Goal: Task Accomplishment & Management: Complete application form

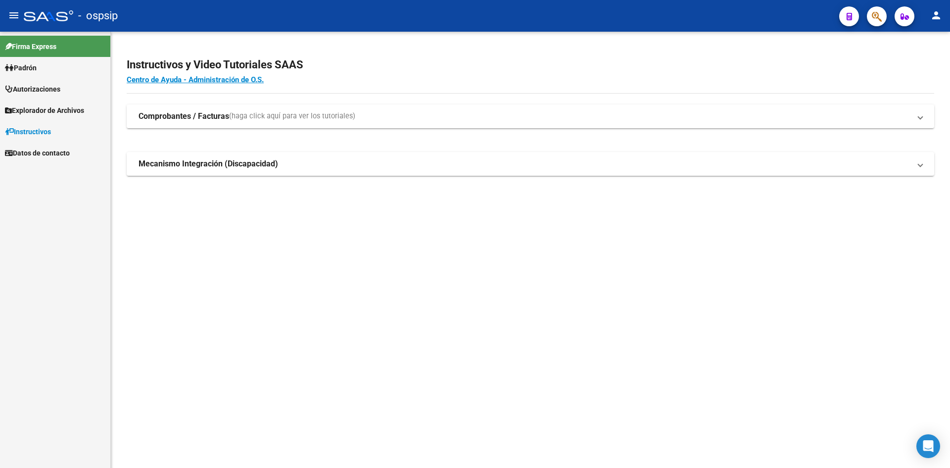
click at [54, 89] on span "Autorizaciones" at bounding box center [32, 89] width 55 height 11
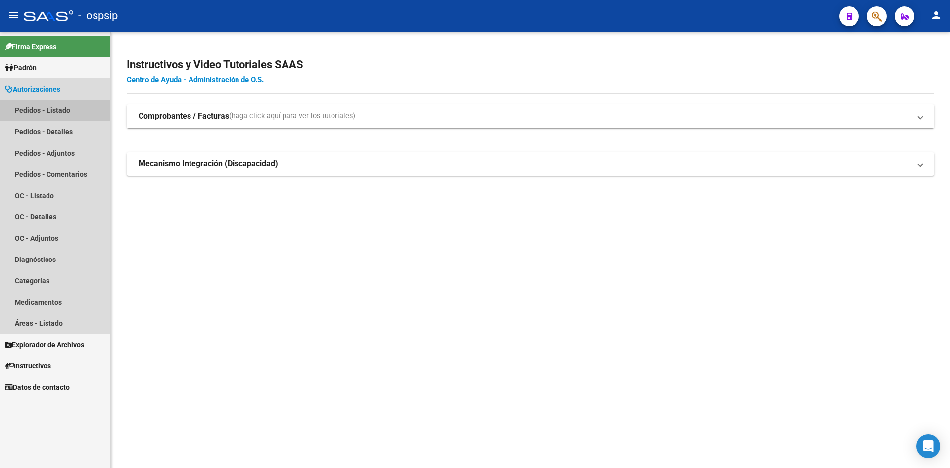
click at [51, 117] on link "Pedidos - Listado" at bounding box center [55, 109] width 110 height 21
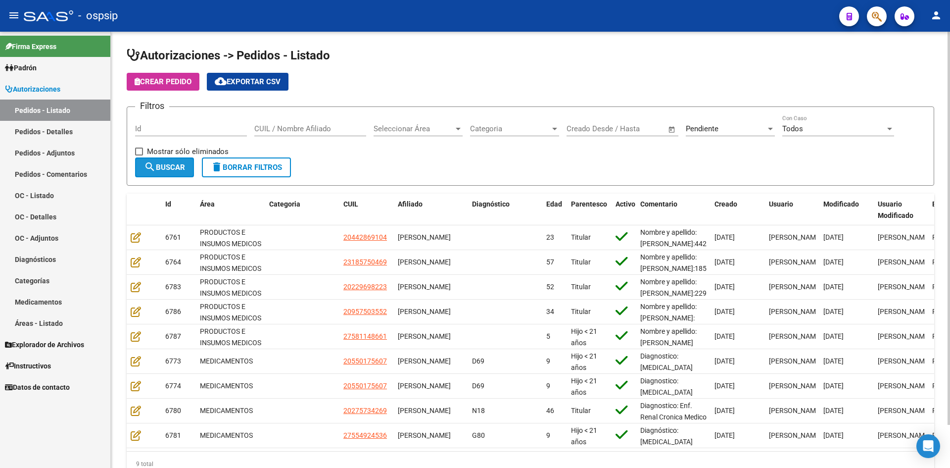
click at [172, 175] on button "search Buscar" at bounding box center [164, 167] width 59 height 20
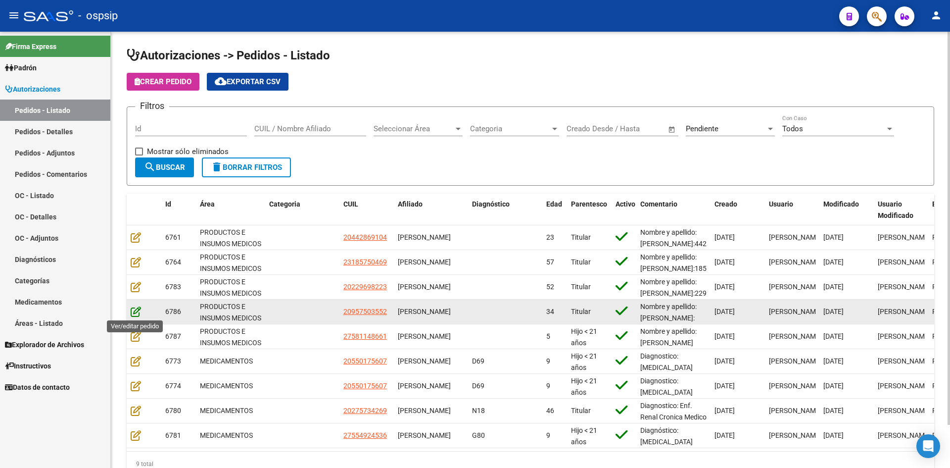
click at [133, 306] on icon at bounding box center [136, 311] width 10 height 11
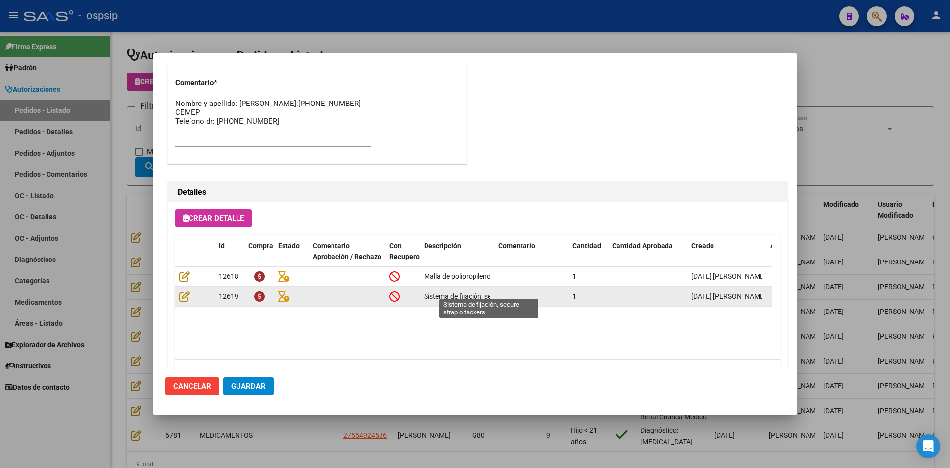
scroll to position [544, 0]
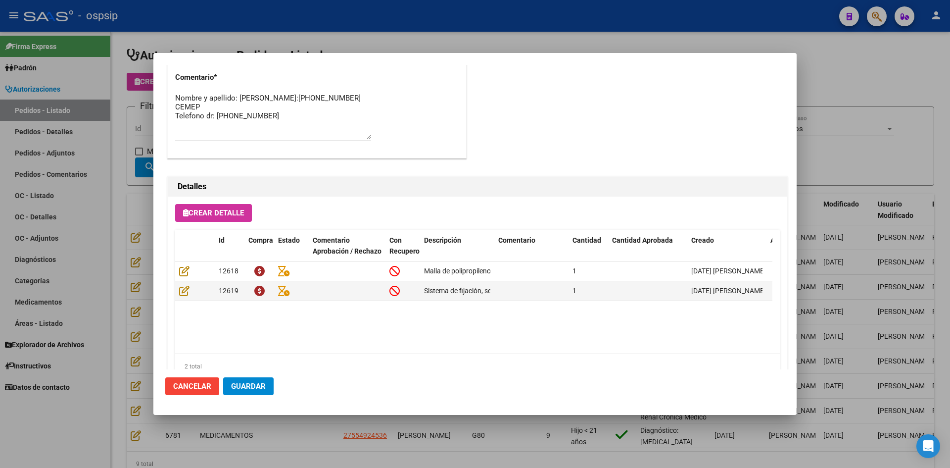
click at [121, 256] on div at bounding box center [475, 234] width 950 height 468
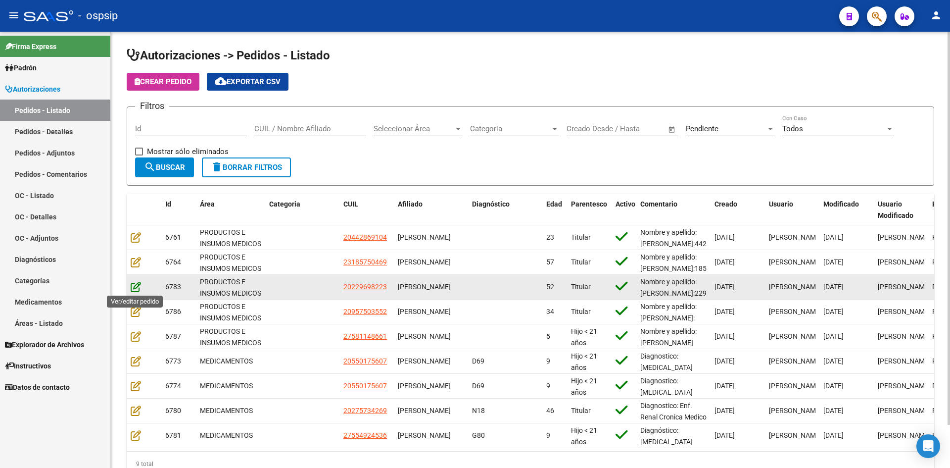
click at [136, 284] on icon at bounding box center [136, 286] width 10 height 11
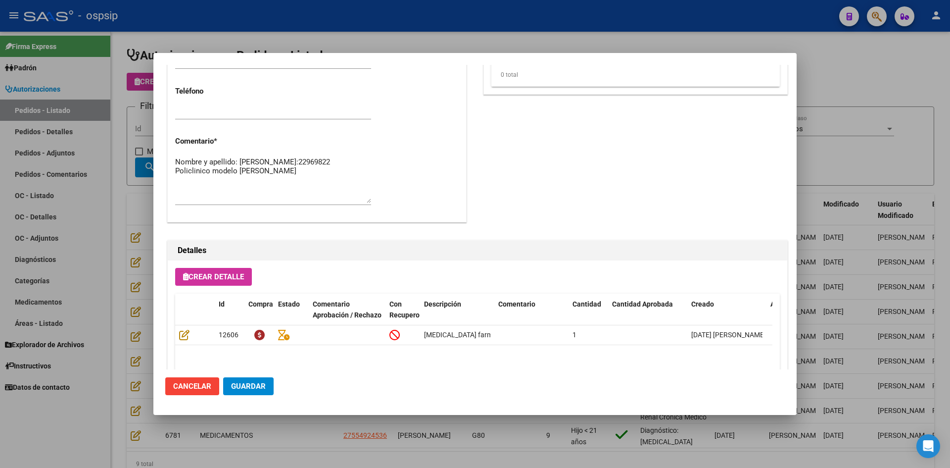
scroll to position [495, 0]
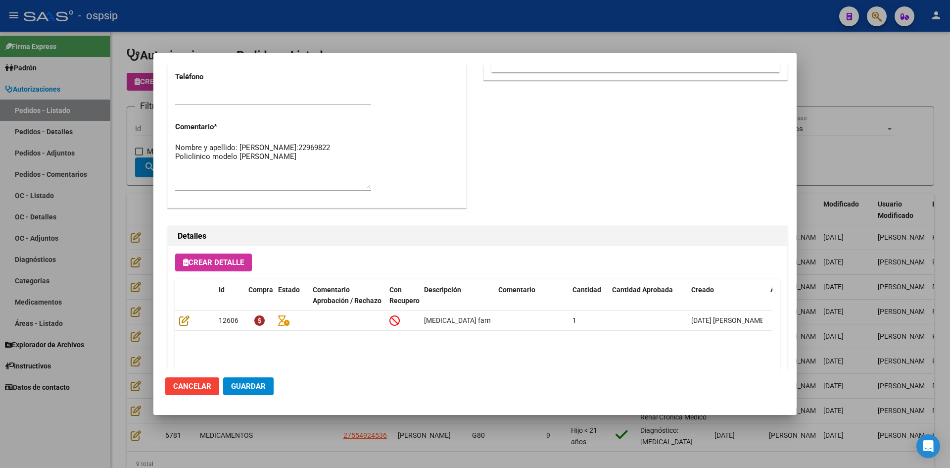
click at [114, 306] on div at bounding box center [475, 234] width 950 height 468
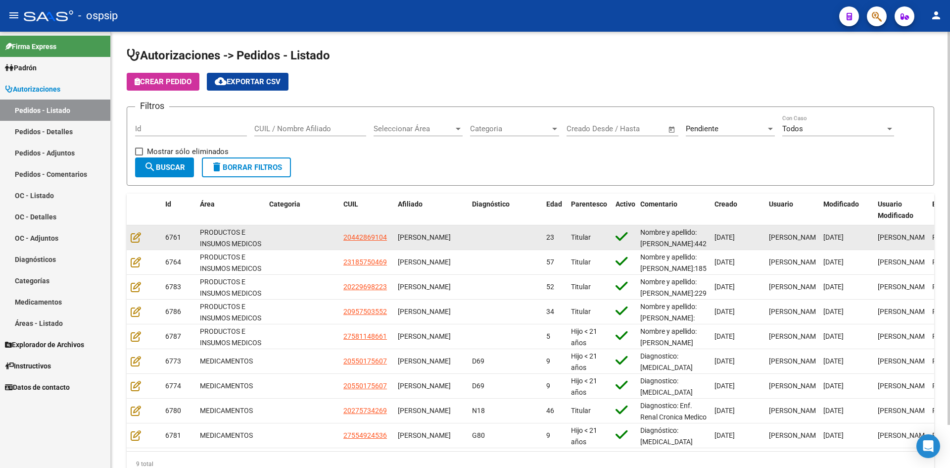
click at [135, 244] on datatable-body-cell at bounding box center [144, 237] width 35 height 24
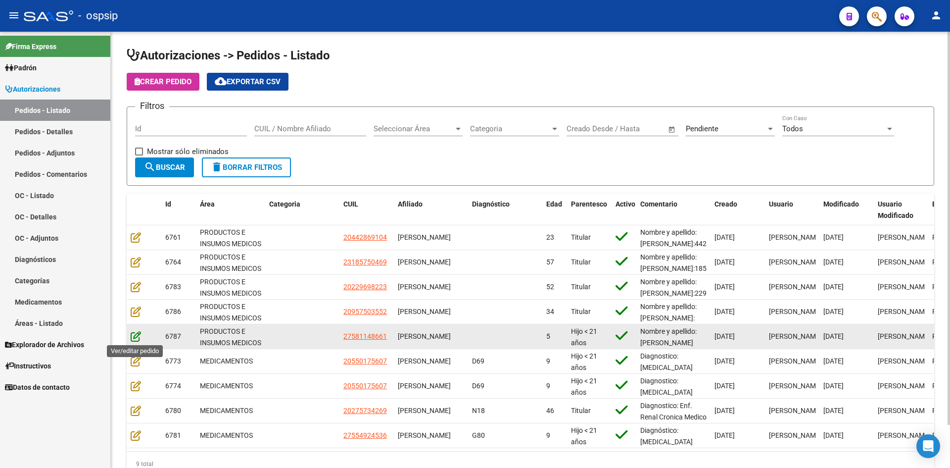
click at [138, 335] on icon at bounding box center [136, 336] width 10 height 11
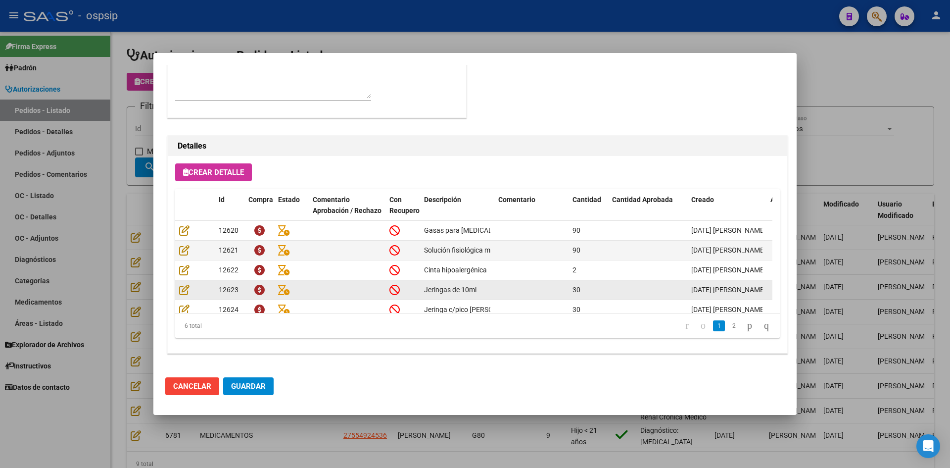
scroll to position [37, 0]
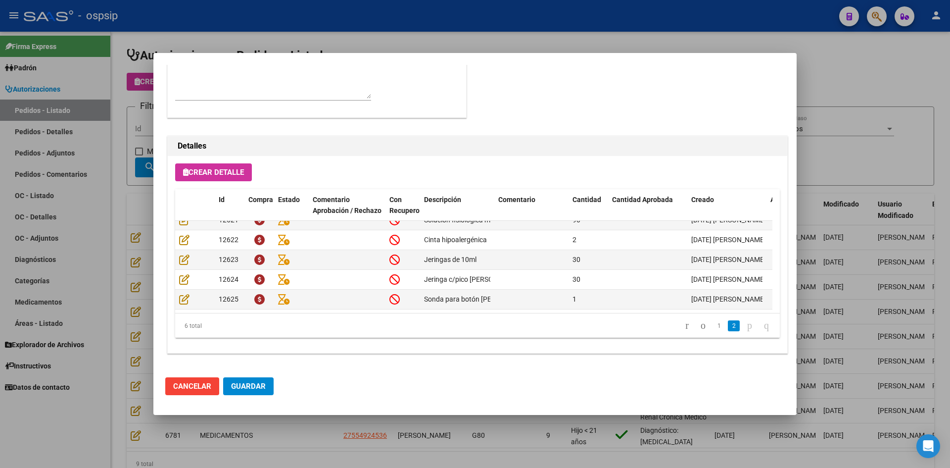
drag, startPoint x: 455, startPoint y: 26, endPoint x: 387, endPoint y: 3, distance: 72.3
click at [455, 26] on div at bounding box center [475, 234] width 950 height 468
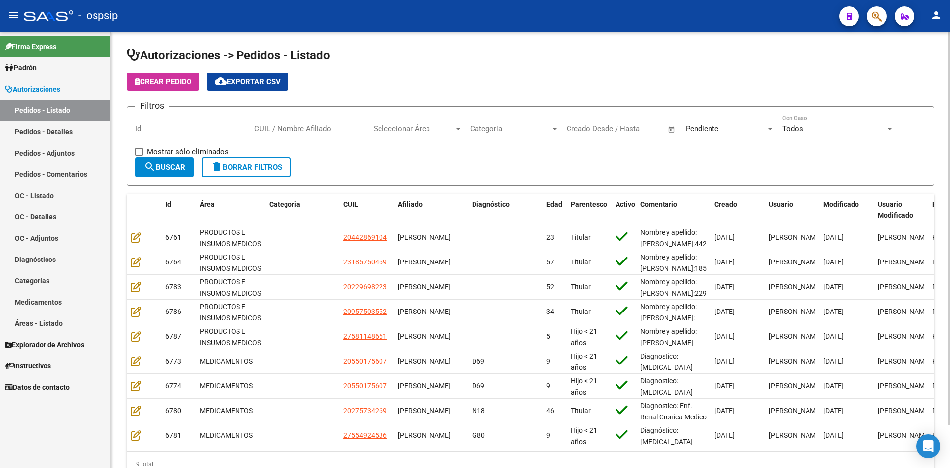
click at [728, 130] on div "Pendiente" at bounding box center [726, 128] width 80 height 9
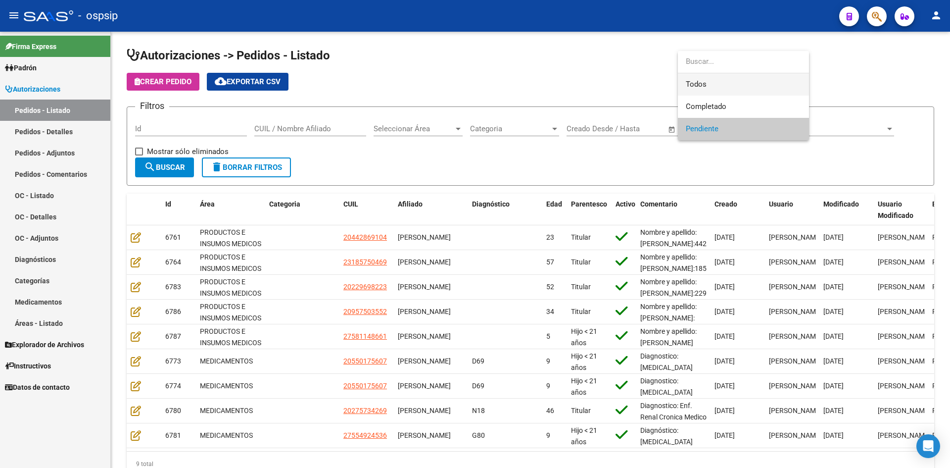
drag, startPoint x: 713, startPoint y: 79, endPoint x: 663, endPoint y: 76, distance: 50.1
click at [710, 79] on span "Todos" at bounding box center [743, 84] width 115 height 22
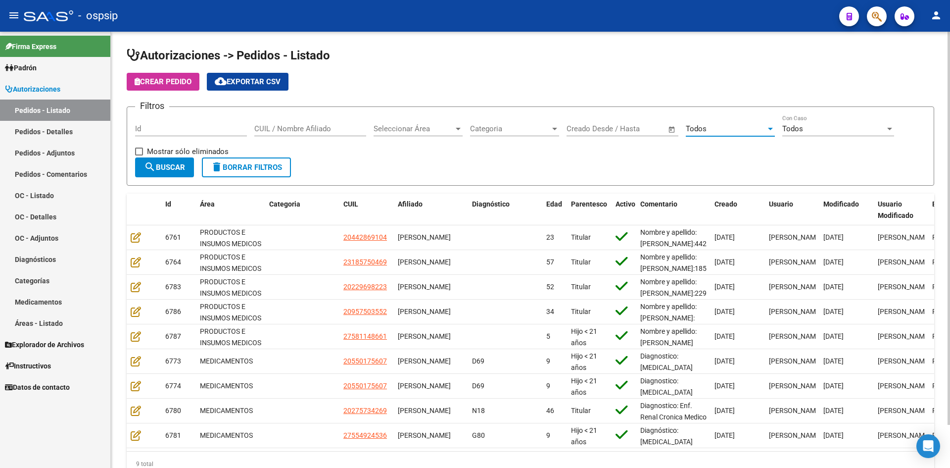
click at [215, 129] on input "Id" at bounding box center [191, 128] width 112 height 9
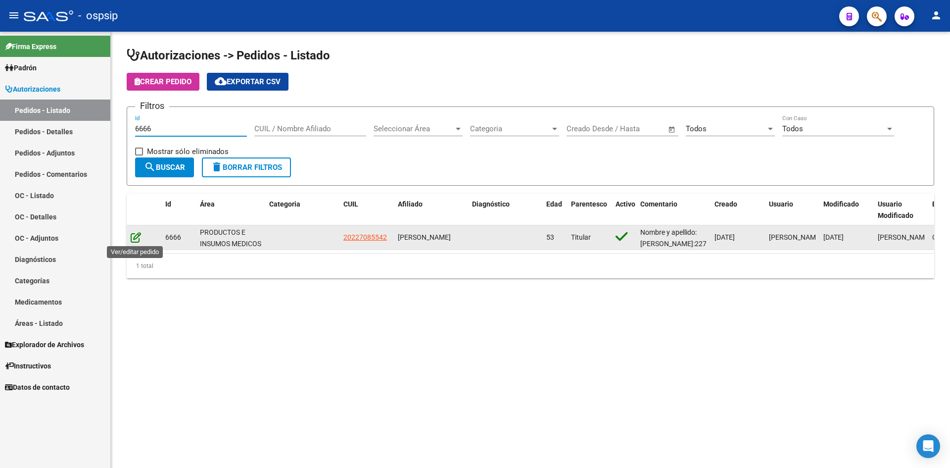
click at [135, 235] on icon at bounding box center [136, 237] width 10 height 11
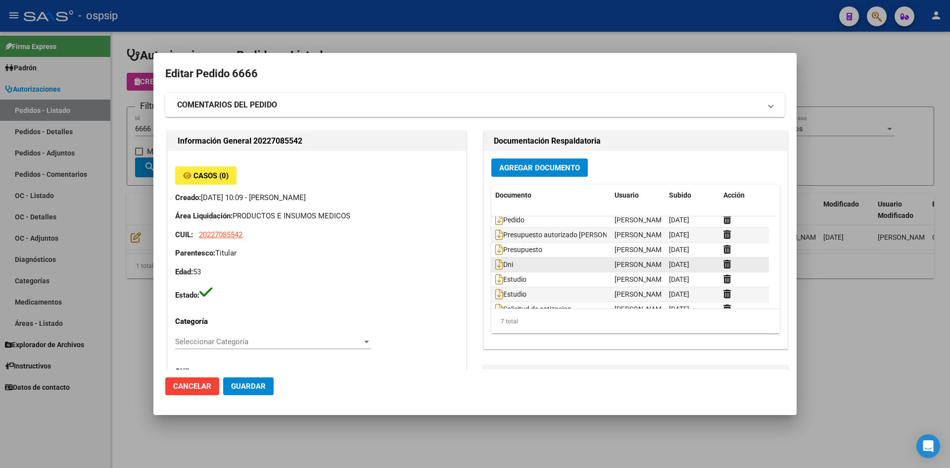
scroll to position [0, 0]
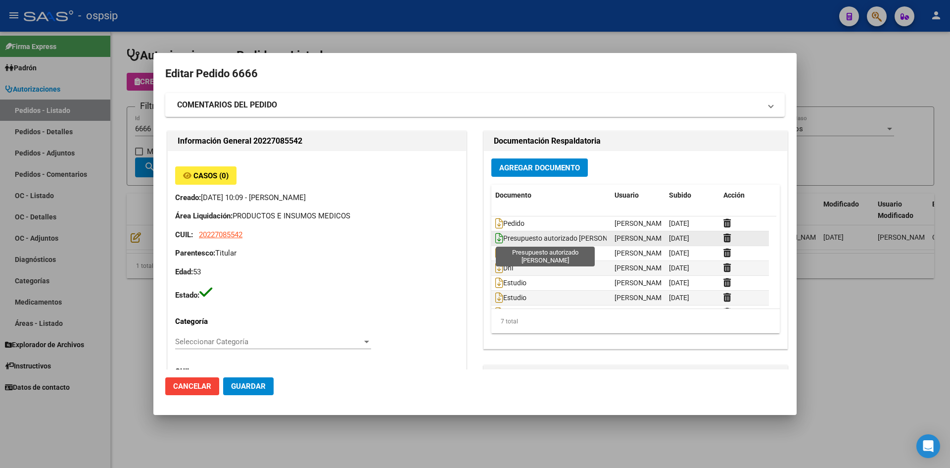
click at [497, 238] on icon at bounding box center [499, 238] width 8 height 11
click at [547, 37] on div at bounding box center [475, 234] width 950 height 468
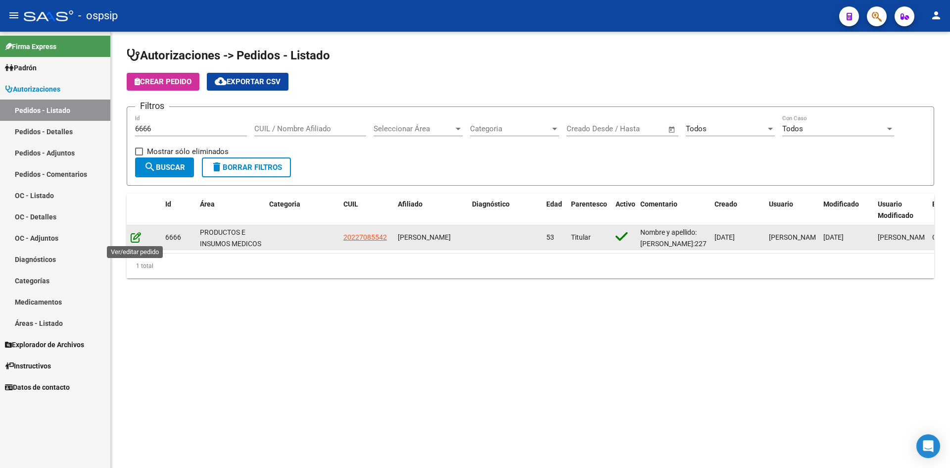
click at [133, 240] on icon at bounding box center [136, 237] width 10 height 11
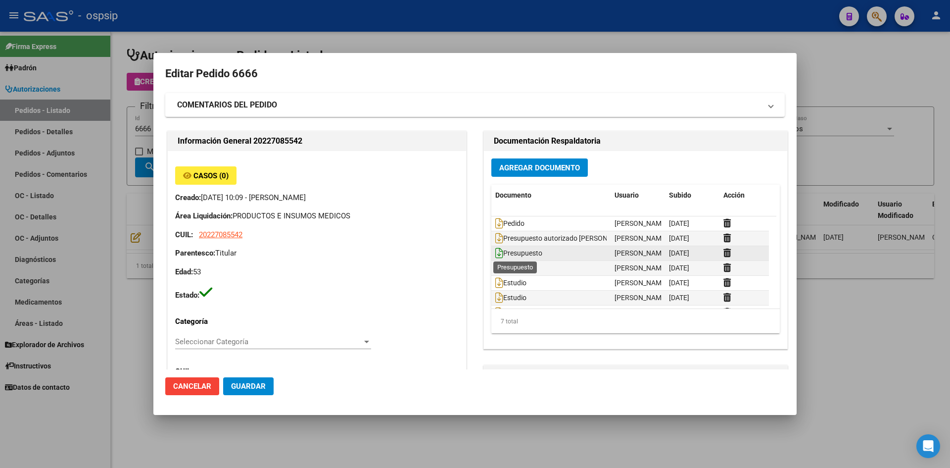
click at [495, 254] on icon at bounding box center [499, 252] width 8 height 11
drag, startPoint x: 490, startPoint y: 36, endPoint x: 281, endPoint y: 86, distance: 215.4
click at [490, 35] on div at bounding box center [475, 234] width 950 height 468
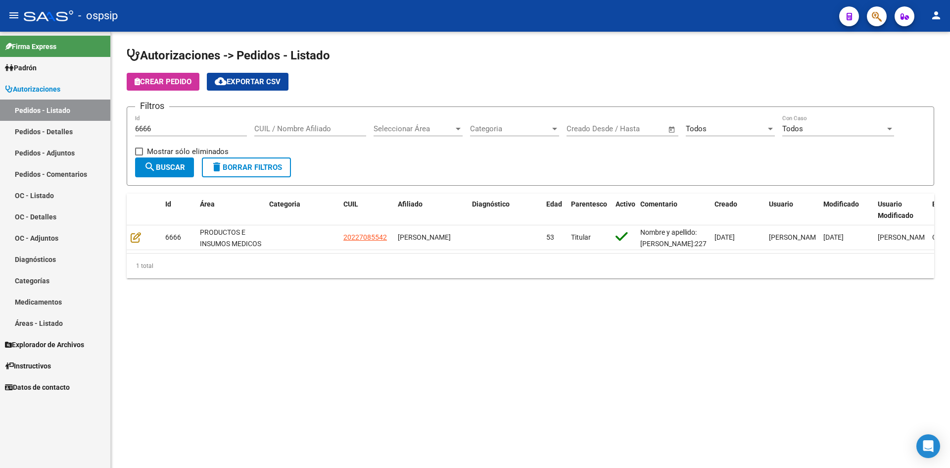
click at [157, 128] on input "6666" at bounding box center [191, 128] width 112 height 9
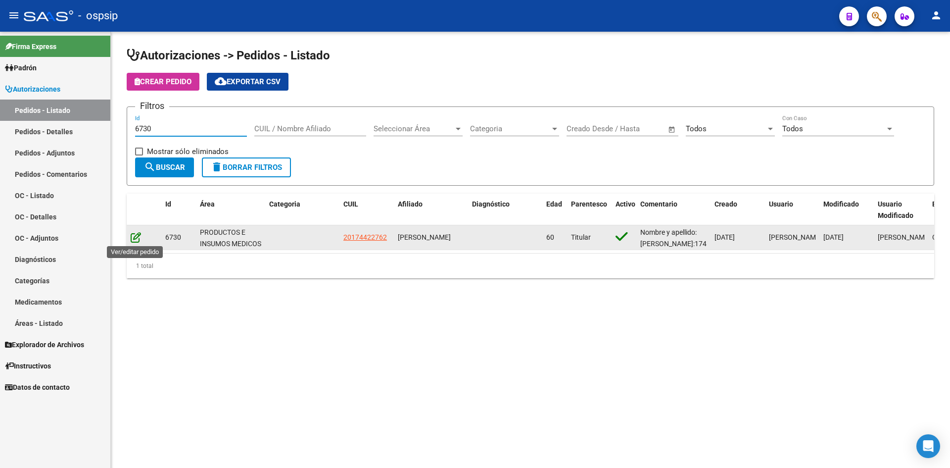
type input "6730"
click at [133, 236] on icon at bounding box center [136, 237] width 10 height 11
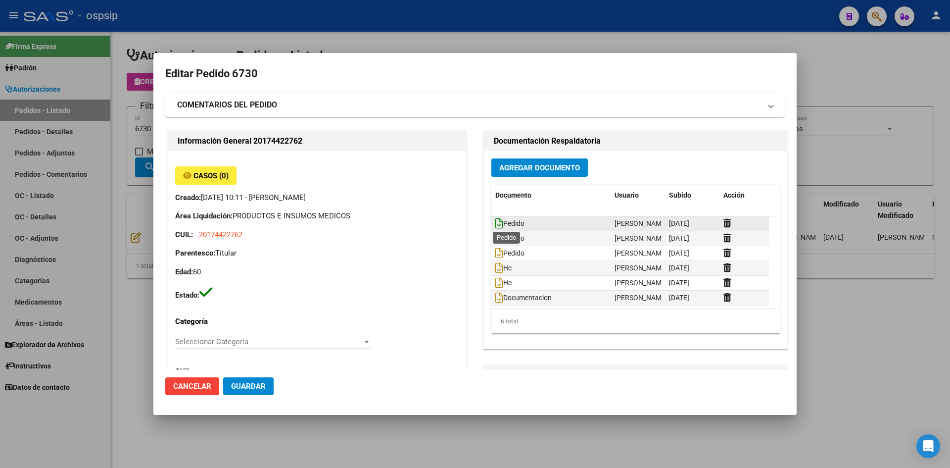
click at [495, 224] on icon at bounding box center [499, 223] width 8 height 11
click at [495, 236] on icon at bounding box center [499, 238] width 8 height 11
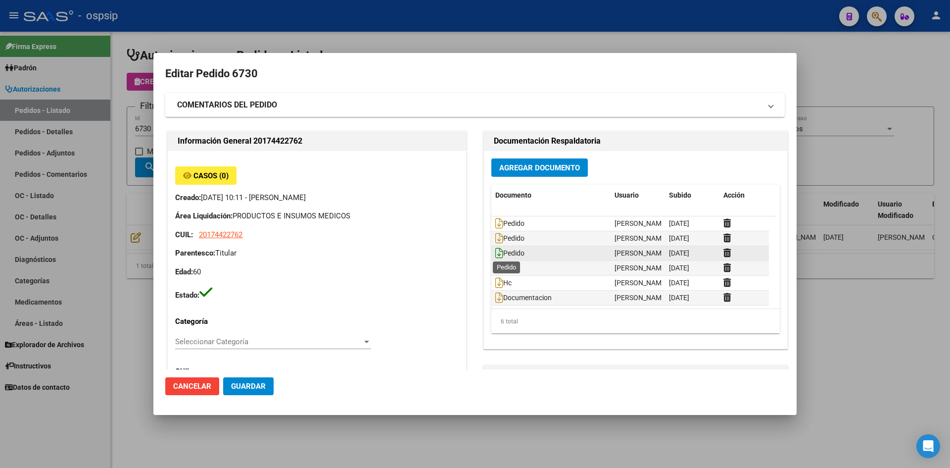
click at [495, 251] on icon at bounding box center [499, 252] width 8 height 11
click at [527, 165] on span "Agregar Documento" at bounding box center [539, 167] width 81 height 9
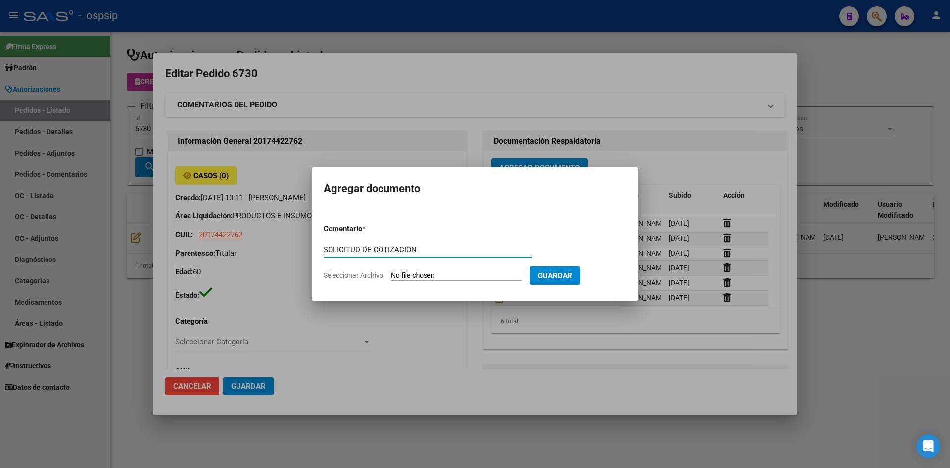
type input "SOLICITUD DE COTIZACION"
click at [391, 271] on input "Seleccionar Archivo" at bounding box center [456, 275] width 131 height 9
type input "C:\fakepath\SOLICITUD DE COTIZACION N°6730.pdf"
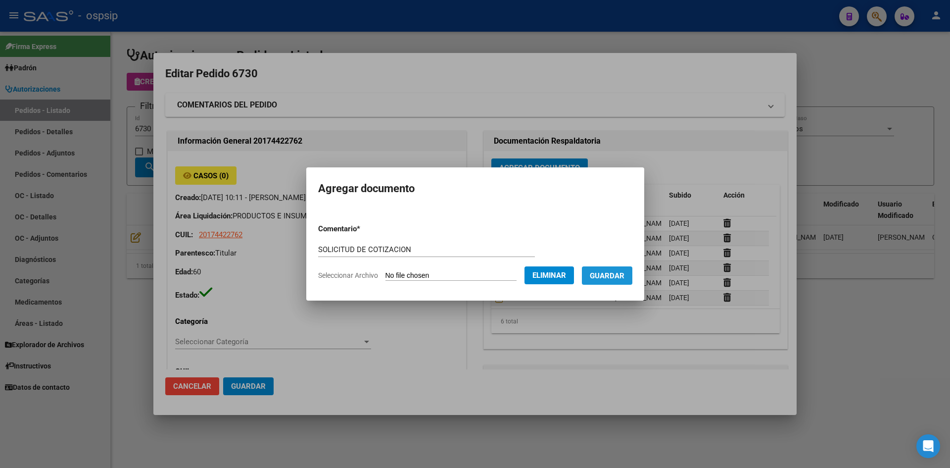
click at [617, 277] on span "Guardar" at bounding box center [607, 275] width 35 height 9
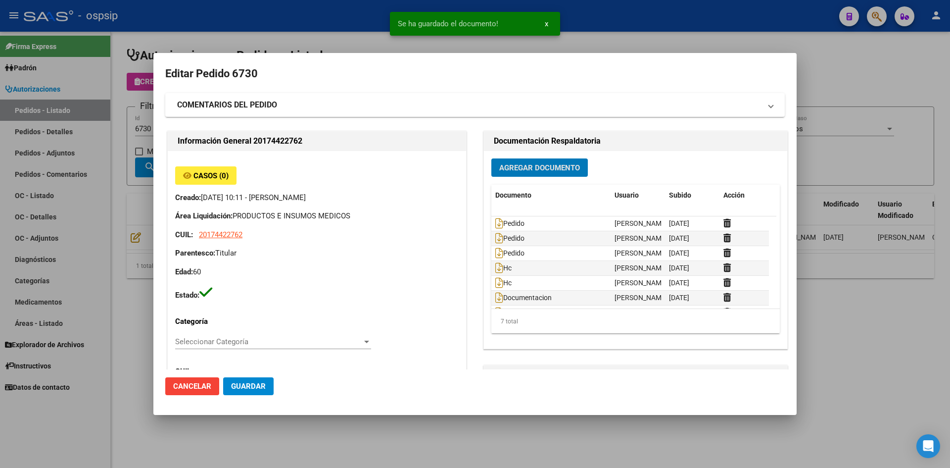
click at [233, 389] on span "Guardar" at bounding box center [248, 386] width 35 height 9
click at [342, 20] on div at bounding box center [475, 234] width 950 height 468
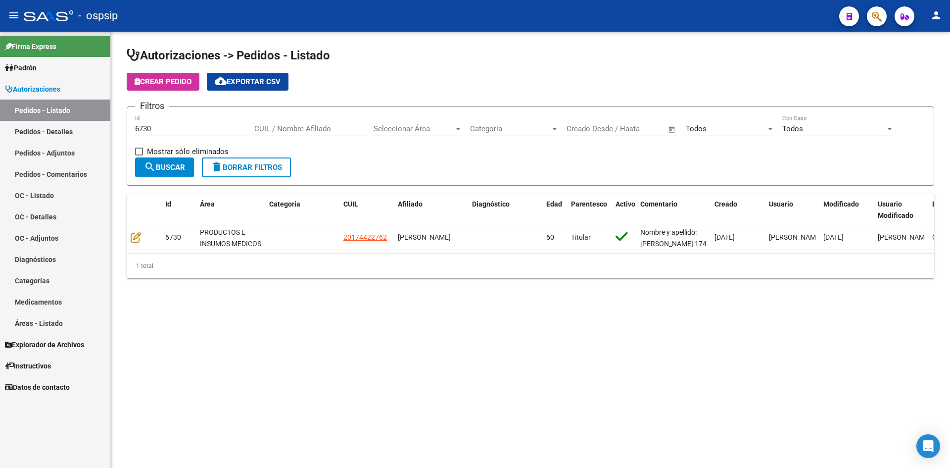
click at [151, 129] on input "6730" at bounding box center [191, 128] width 112 height 9
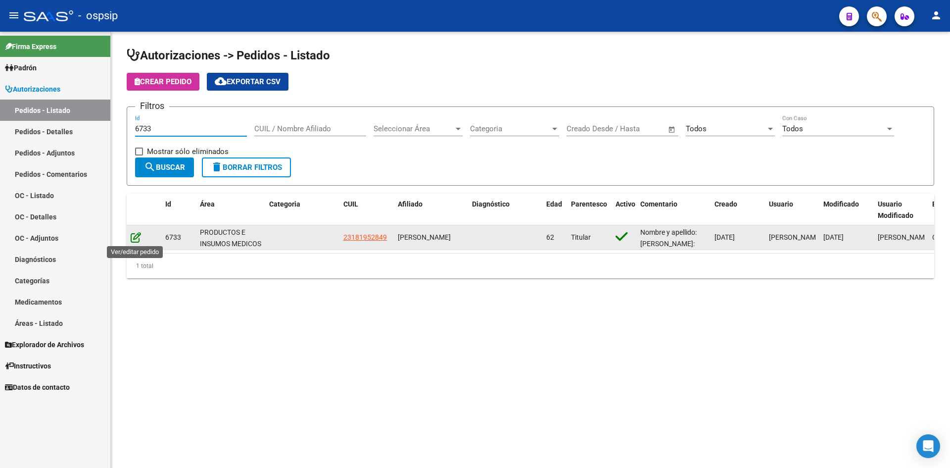
type input "6733"
click at [136, 238] on icon at bounding box center [136, 237] width 10 height 11
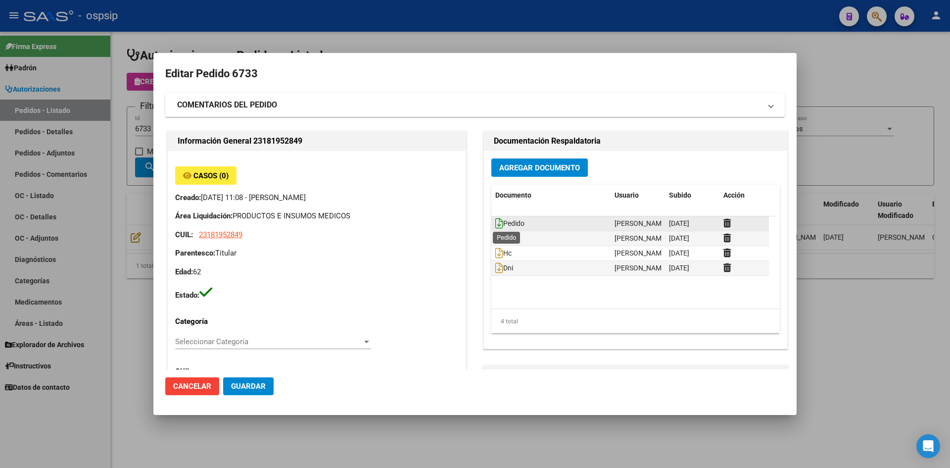
click at [496, 222] on icon at bounding box center [499, 223] width 8 height 11
click at [512, 164] on span "Agregar Documento" at bounding box center [539, 167] width 81 height 9
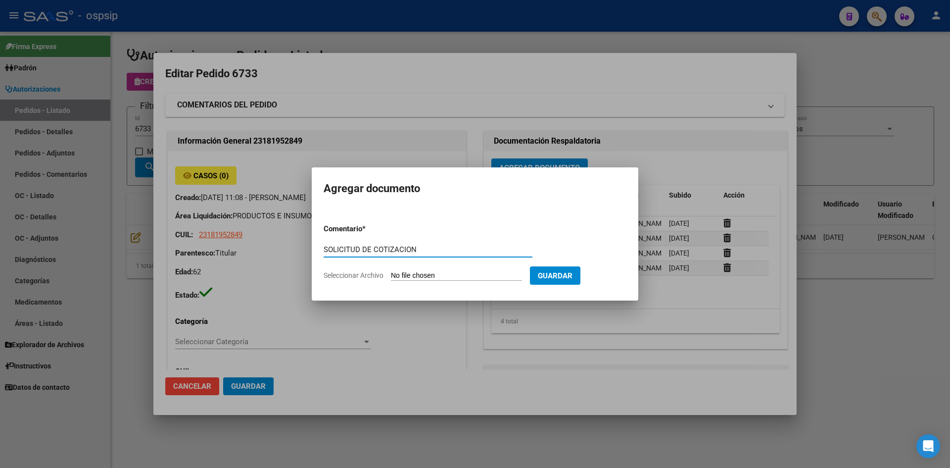
type input "SOLICITUD DE COTIZACION"
click at [391, 271] on input "Seleccionar Archivo" at bounding box center [456, 275] width 131 height 9
type input "C:\fakepath\SOLICITUD DE COTIZACION N°6733.pdf"
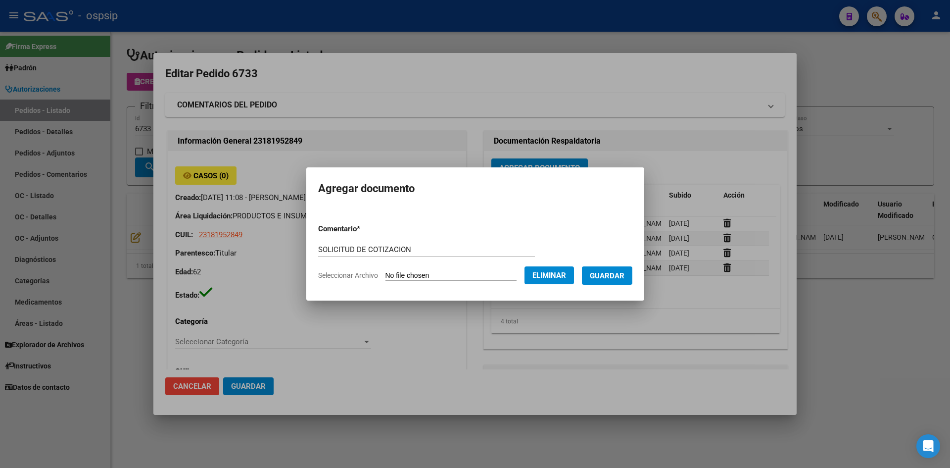
click at [623, 279] on span "Guardar" at bounding box center [607, 275] width 35 height 9
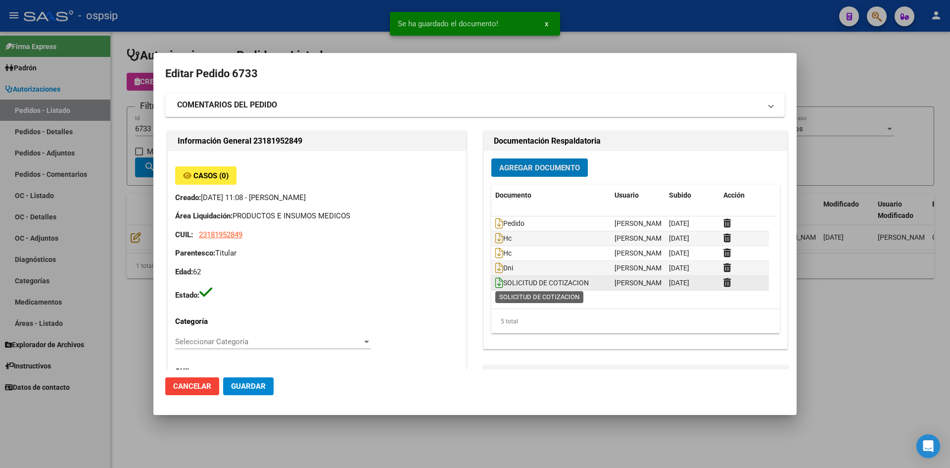
click at [496, 280] on icon at bounding box center [499, 282] width 8 height 11
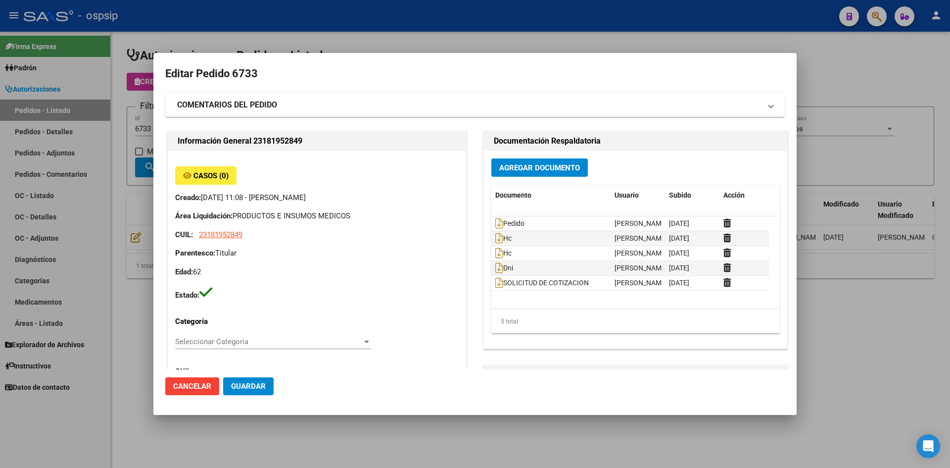
drag, startPoint x: 368, startPoint y: 26, endPoint x: 321, endPoint y: 8, distance: 50.3
click at [362, 24] on div at bounding box center [475, 234] width 950 height 468
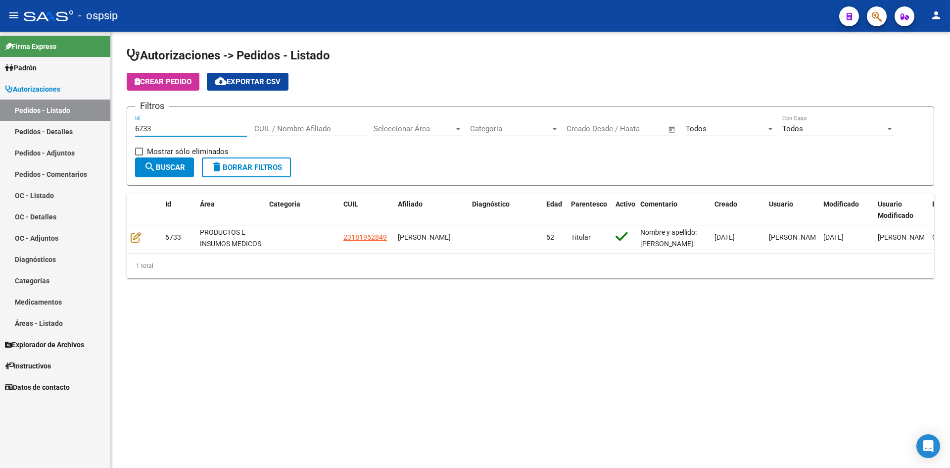
click at [179, 130] on input "6733" at bounding box center [191, 128] width 112 height 9
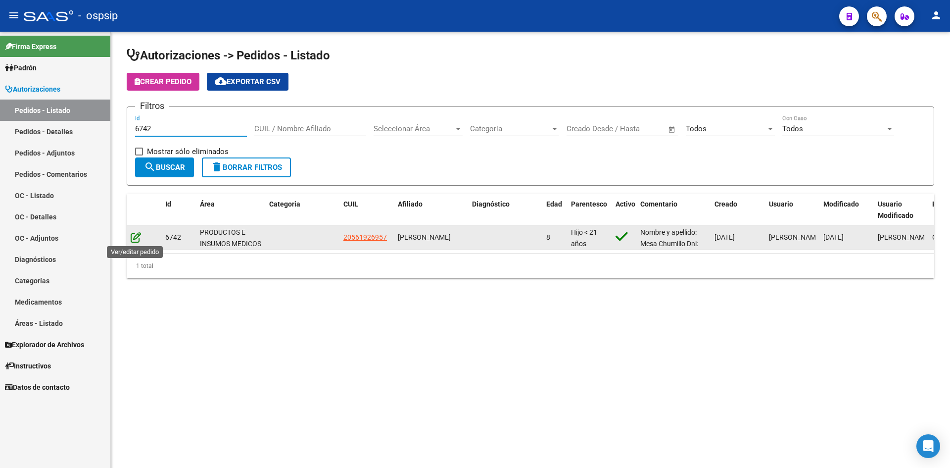
type input "6742"
click at [132, 239] on icon at bounding box center [136, 237] width 10 height 11
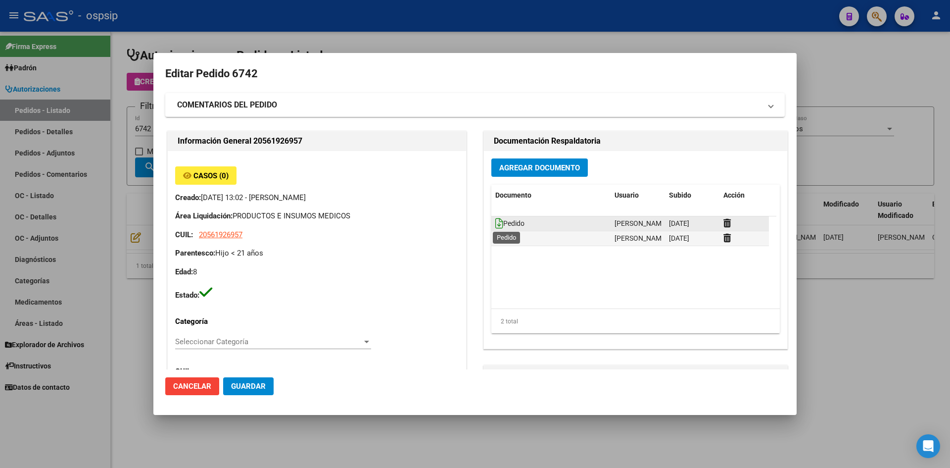
click at [498, 222] on icon at bounding box center [499, 223] width 8 height 11
click at [511, 168] on span "Agregar Documento" at bounding box center [539, 167] width 81 height 9
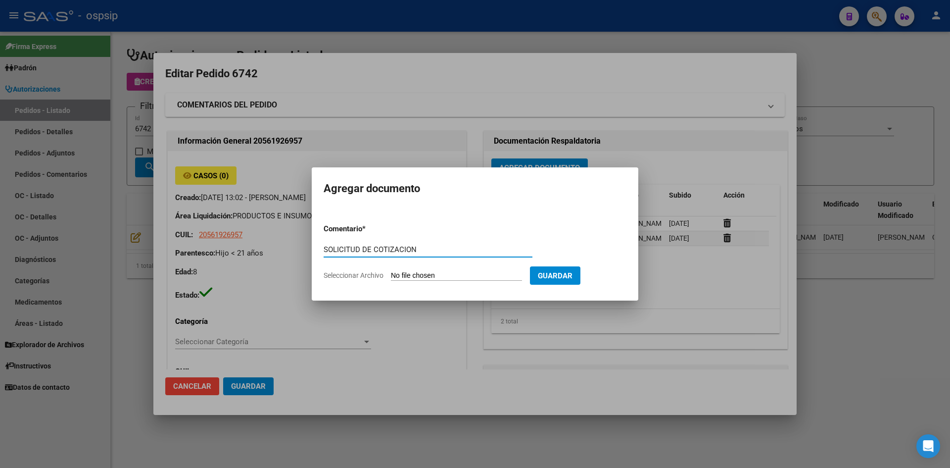
type input "SOLICITUD DE COTIZACION"
click at [391, 271] on input "Seleccionar Archivo" at bounding box center [456, 275] width 131 height 9
type input "C:\fakepath\SOLICITUD DE COTIZACION N°6742.pdf"
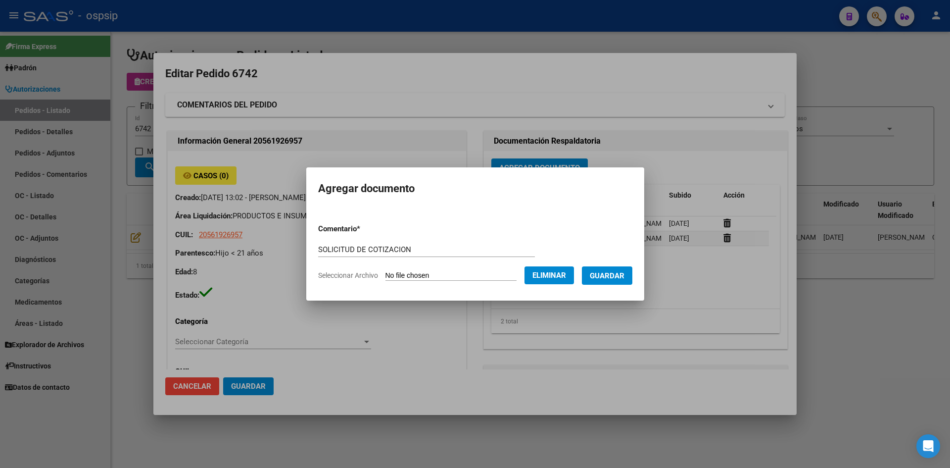
click at [615, 277] on span "Guardar" at bounding box center [607, 275] width 35 height 9
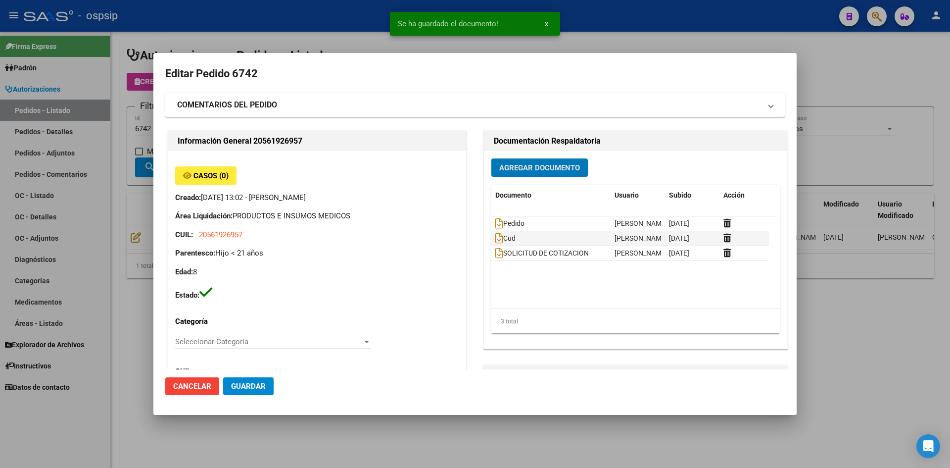
click at [233, 384] on span "Guardar" at bounding box center [248, 386] width 35 height 9
drag, startPoint x: 614, startPoint y: 28, endPoint x: 540, endPoint y: 1, distance: 79.5
click at [614, 28] on div at bounding box center [475, 234] width 950 height 468
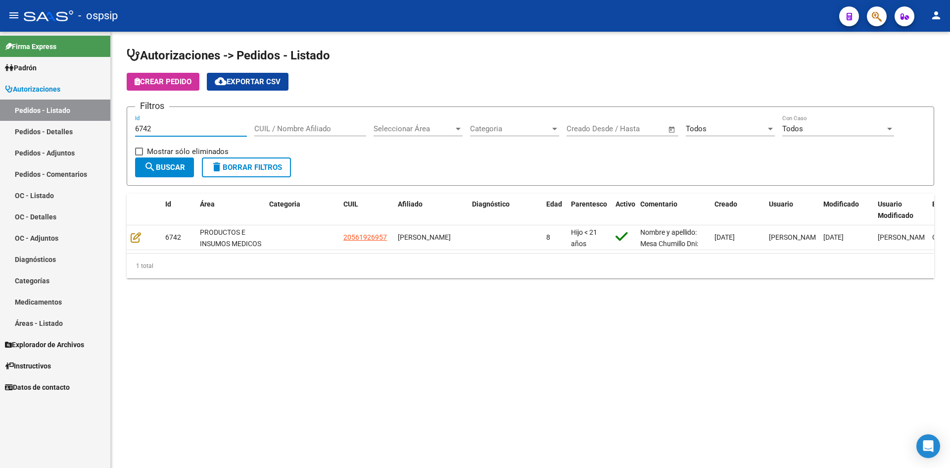
click at [174, 131] on input "6742" at bounding box center [191, 128] width 112 height 9
click at [174, 130] on input "6742" at bounding box center [191, 128] width 112 height 9
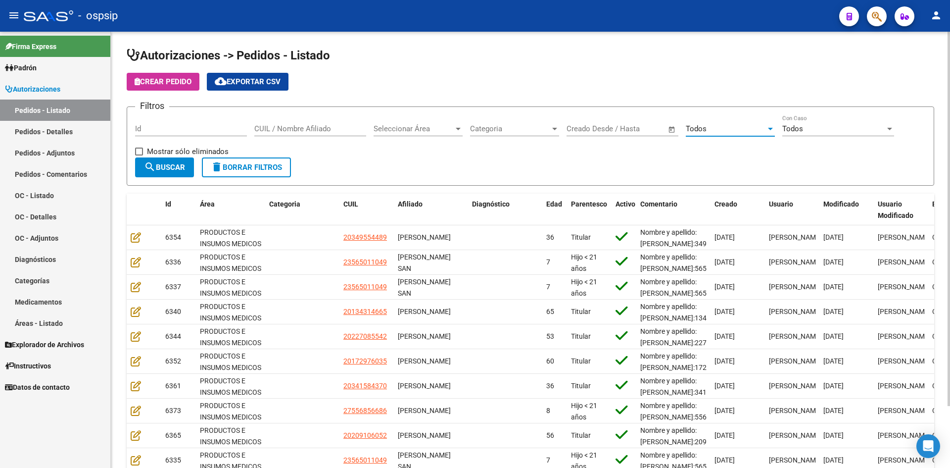
click at [722, 128] on div "Todos" at bounding box center [726, 128] width 80 height 9
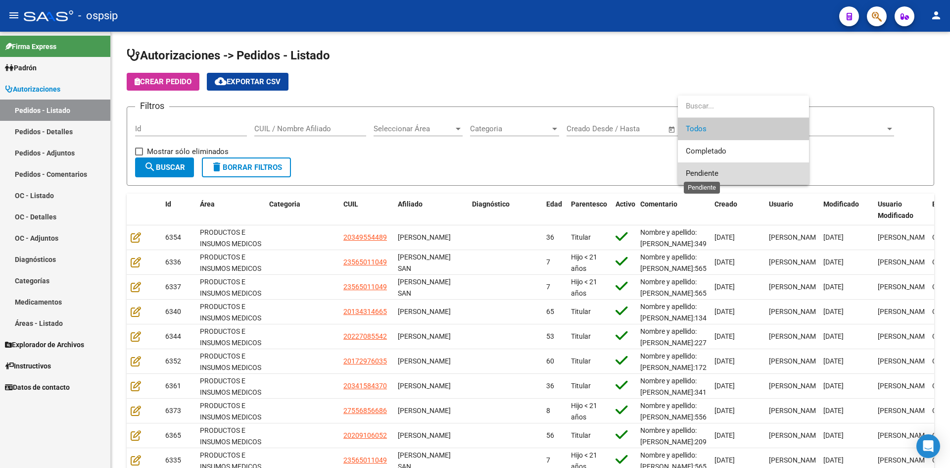
click at [704, 170] on span "Pendiente" at bounding box center [702, 173] width 33 height 9
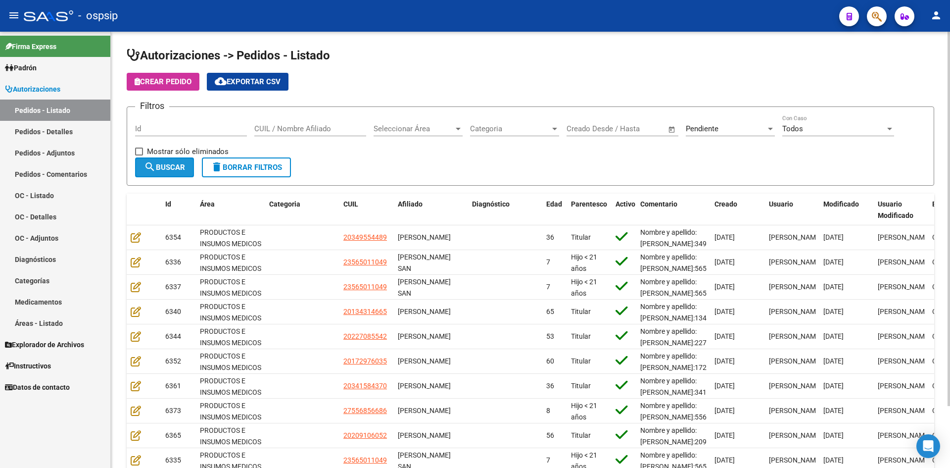
click at [152, 162] on mat-icon "search" at bounding box center [150, 167] width 12 height 12
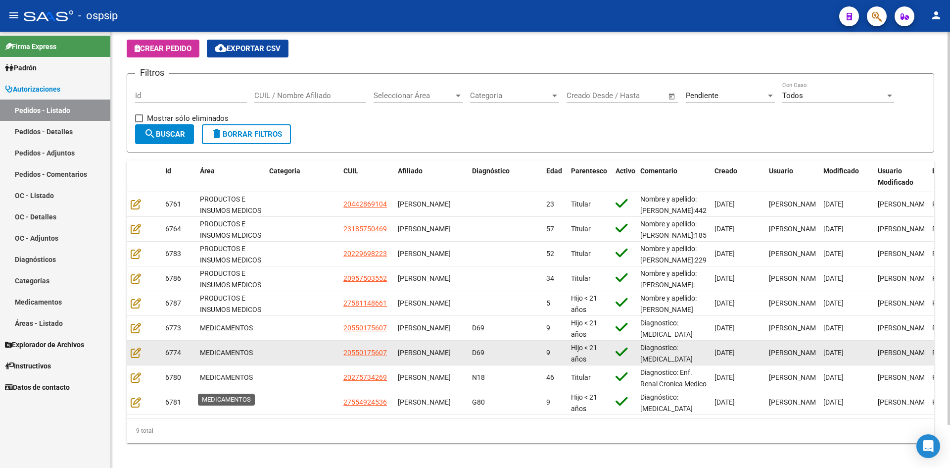
scroll to position [48, 0]
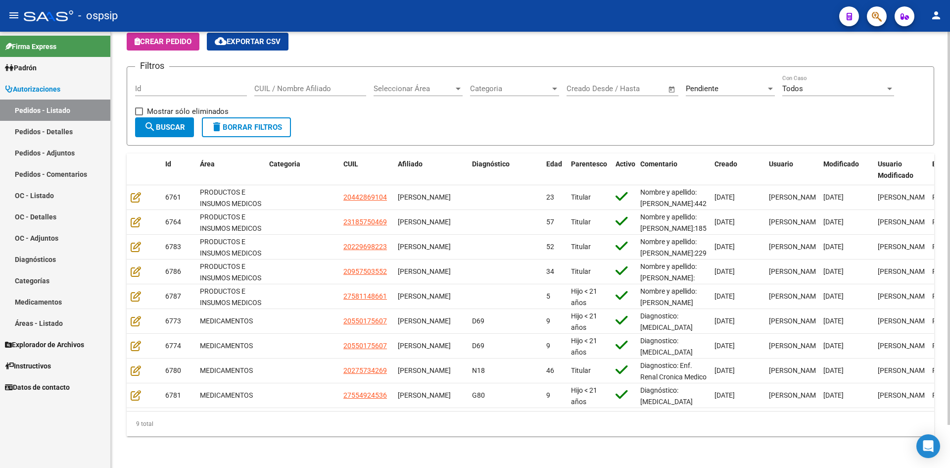
click at [182, 84] on input "Id" at bounding box center [191, 88] width 112 height 9
click at [722, 84] on div "Pendiente" at bounding box center [726, 88] width 80 height 9
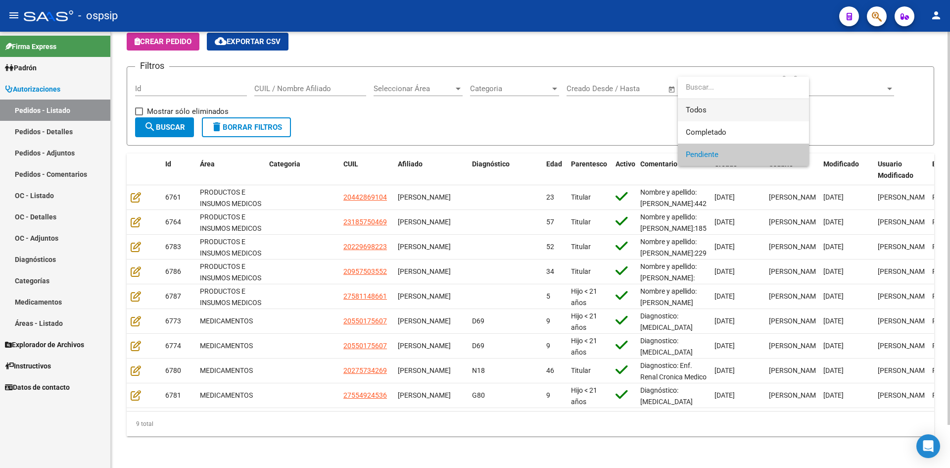
drag, startPoint x: 701, startPoint y: 109, endPoint x: 525, endPoint y: 75, distance: 179.9
click at [698, 108] on span "Todos" at bounding box center [743, 110] width 115 height 22
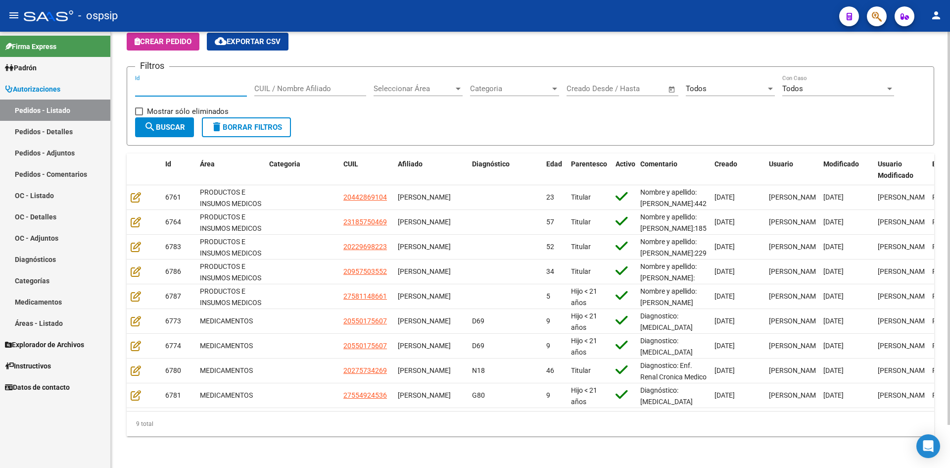
click at [186, 84] on input "Id" at bounding box center [191, 88] width 112 height 9
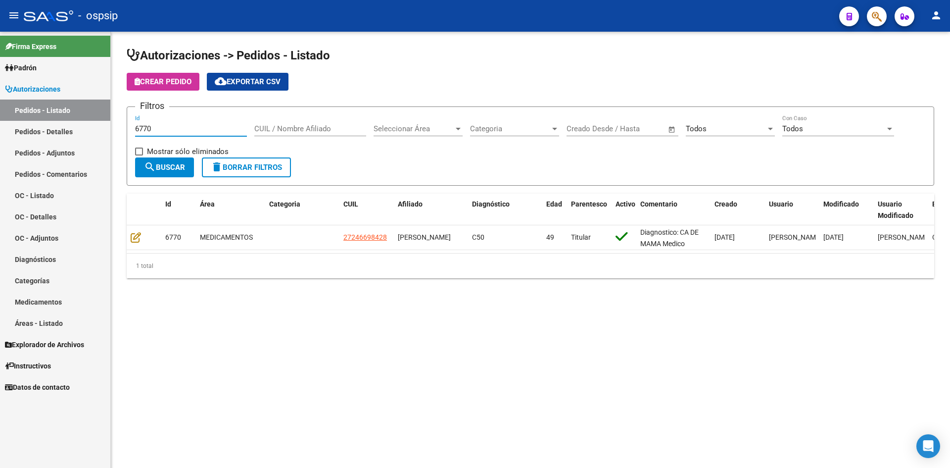
scroll to position [0, 0]
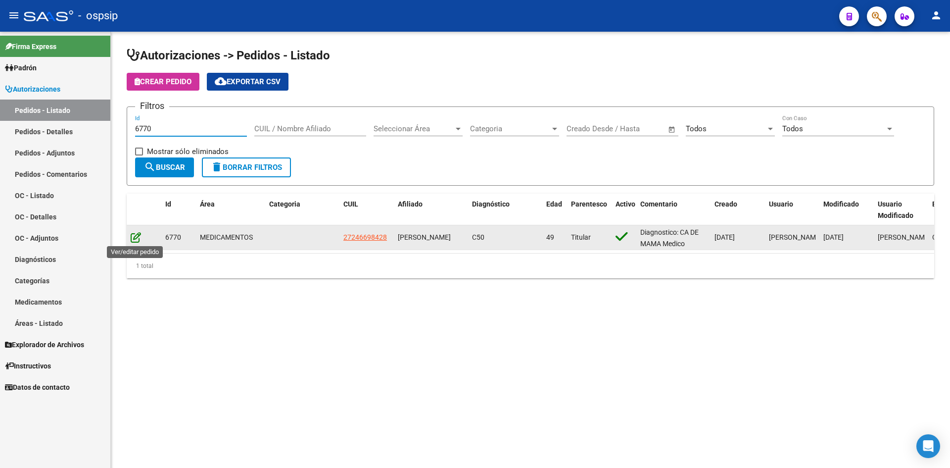
type input "6770"
click at [137, 233] on icon at bounding box center [136, 237] width 10 height 11
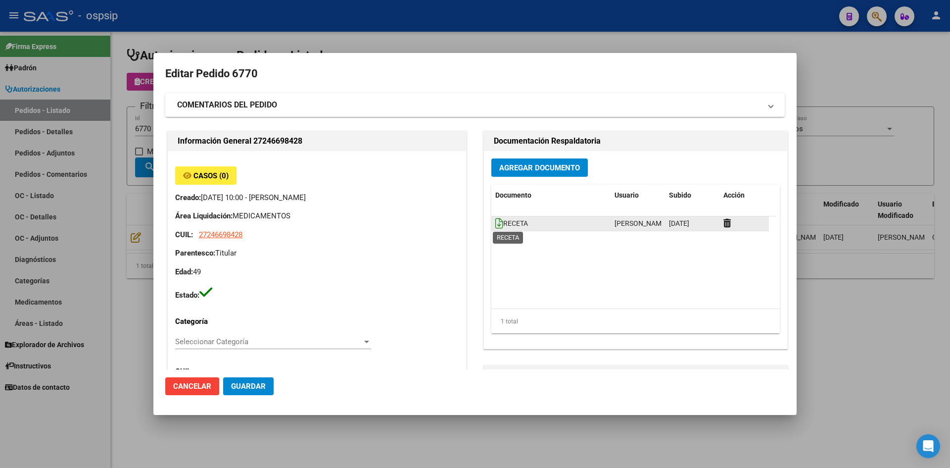
click at [498, 221] on span "RECETA" at bounding box center [511, 223] width 33 height 8
click at [495, 222] on icon at bounding box center [499, 223] width 8 height 11
click at [514, 174] on button "Agregar Documento" at bounding box center [540, 167] width 97 height 18
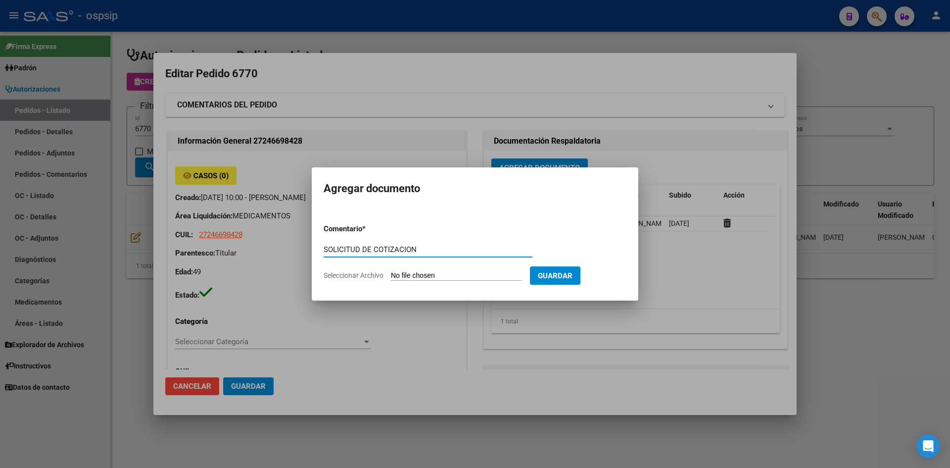
type input "SOLICITUD DE COTIZACION"
click at [391, 271] on input "Seleccionar Archivo" at bounding box center [456, 275] width 131 height 9
type input "C:\fakepath\SOLICITUD DE COTIZACION N°6770.pdf"
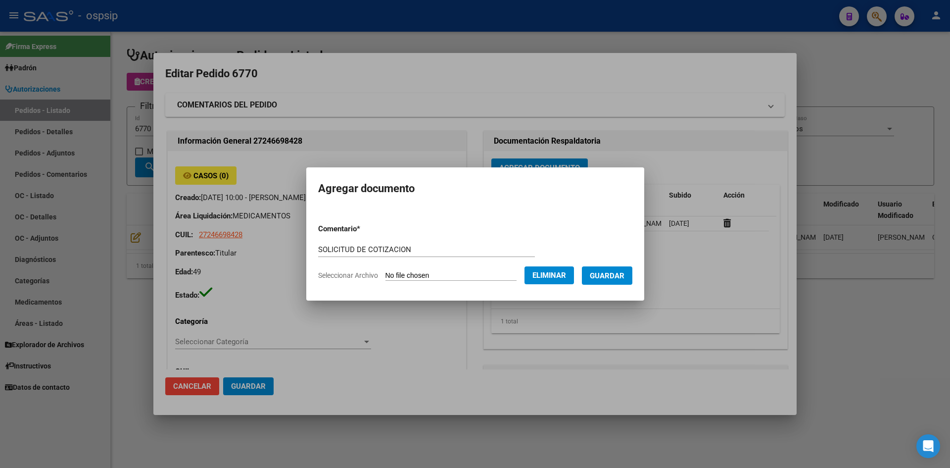
click at [557, 276] on span "Eliminar" at bounding box center [550, 275] width 34 height 9
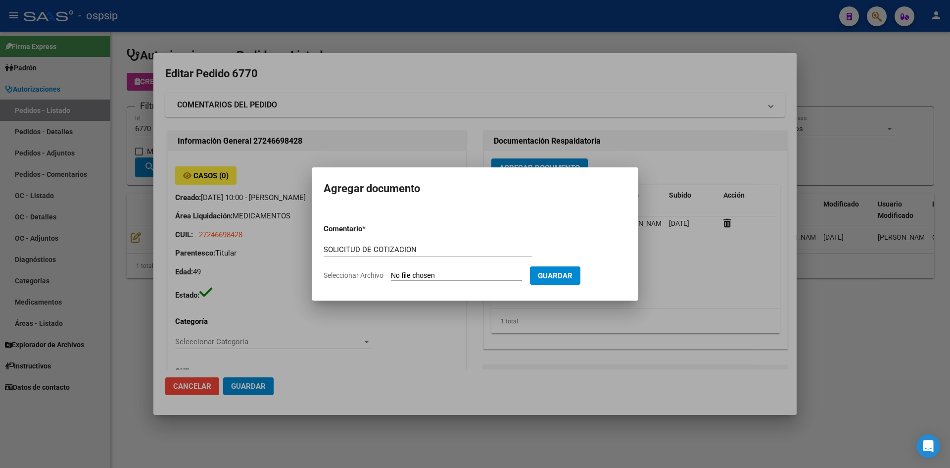
click at [517, 271] on input "Seleccionar Archivo" at bounding box center [456, 275] width 131 height 9
type input "C:\fakepath\SOLICITUD DE COTIZACION N°6770.pdf"
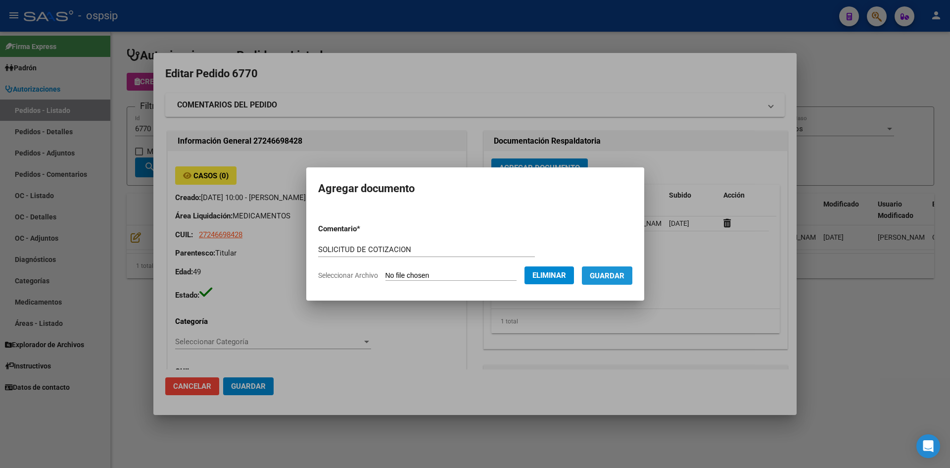
click at [602, 277] on span "Guardar" at bounding box center [607, 275] width 35 height 9
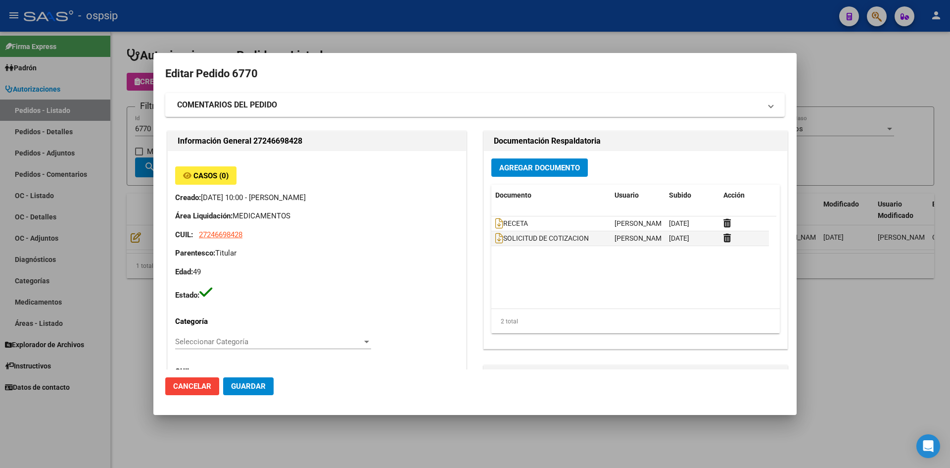
click at [300, 35] on div at bounding box center [475, 234] width 950 height 468
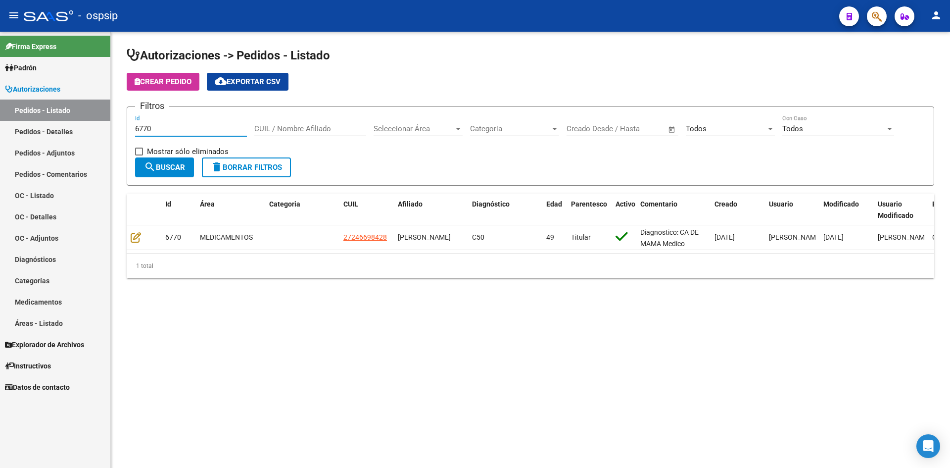
click at [199, 126] on input "6770" at bounding box center [191, 128] width 112 height 9
type input "6771"
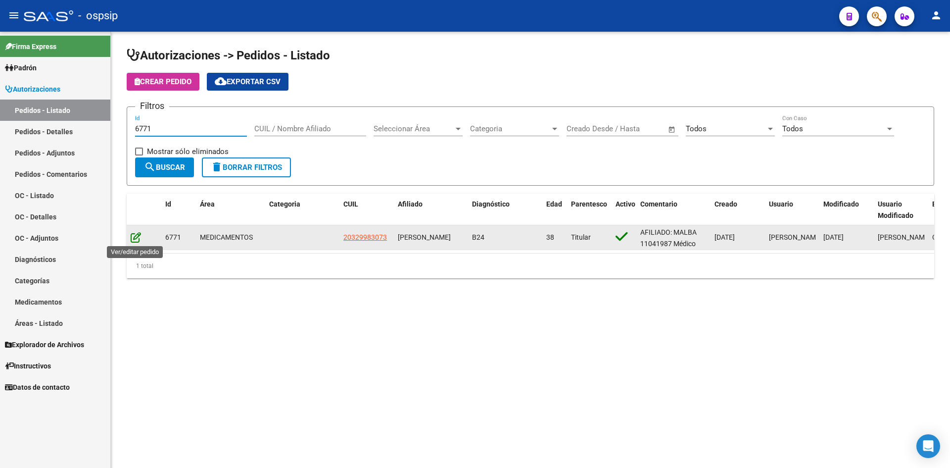
click at [134, 238] on icon at bounding box center [136, 237] width 10 height 11
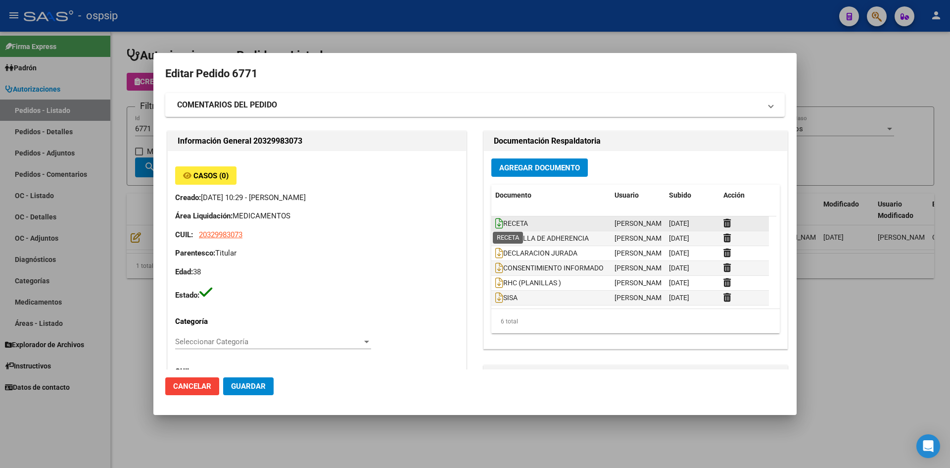
click at [495, 224] on icon at bounding box center [499, 223] width 8 height 11
click at [508, 163] on span "Agregar Documento" at bounding box center [539, 167] width 81 height 9
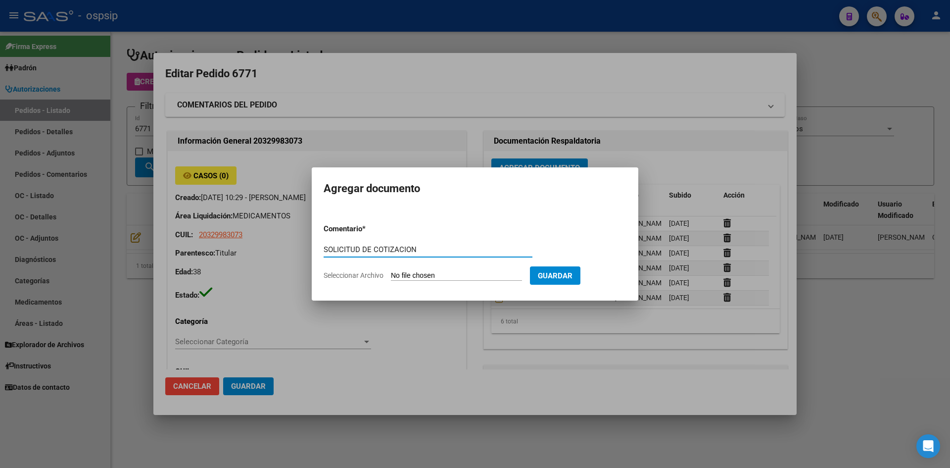
type input "SOLICITUD DE COTIZACION"
click at [391, 271] on input "Seleccionar Archivo" at bounding box center [456, 275] width 131 height 9
type input "C:\fakepath\SOLICITUD DE COTIZACION N°6771.pdf"
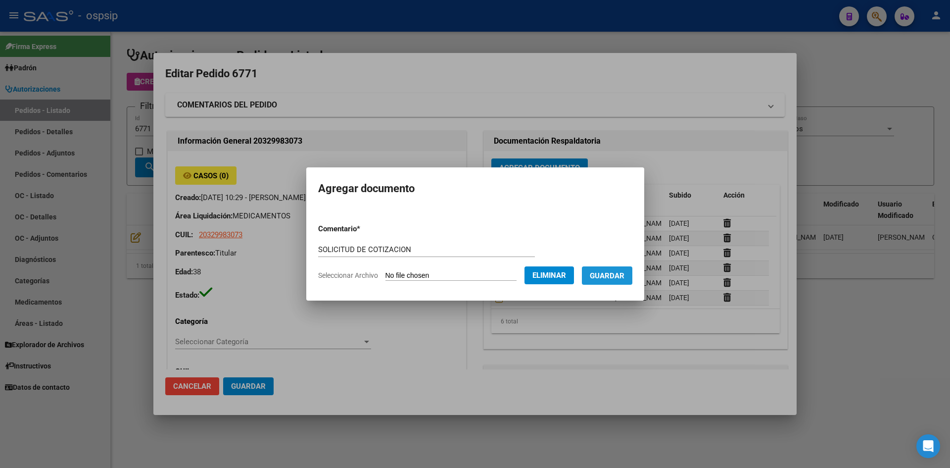
click at [625, 280] on button "Guardar" at bounding box center [607, 275] width 50 height 18
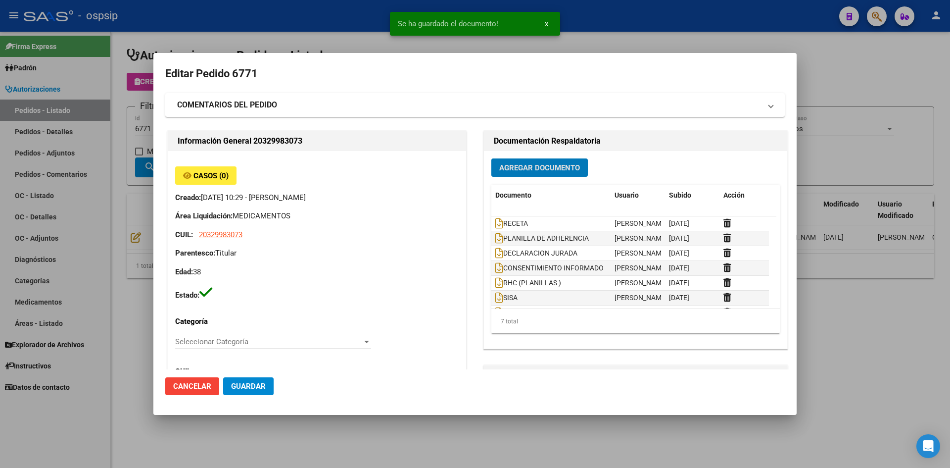
click at [242, 389] on span "Guardar" at bounding box center [248, 386] width 35 height 9
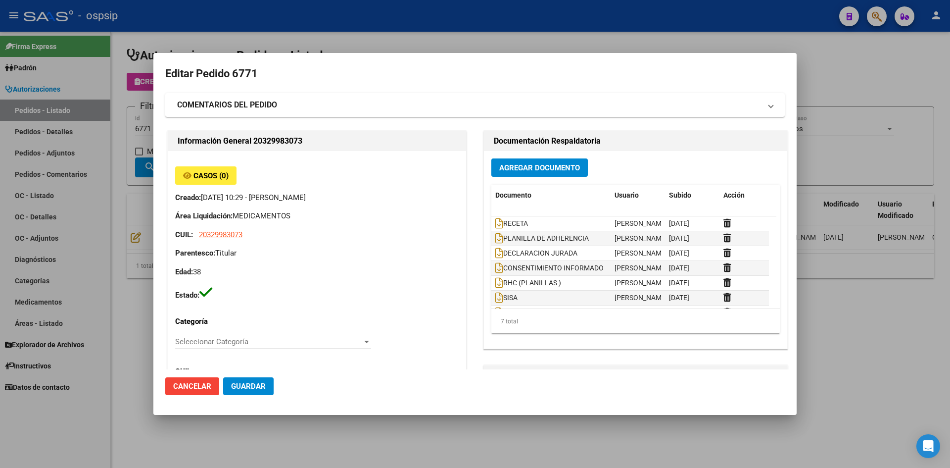
drag, startPoint x: 453, startPoint y: 28, endPoint x: 348, endPoint y: 1, distance: 108.3
click at [448, 27] on div at bounding box center [475, 234] width 950 height 468
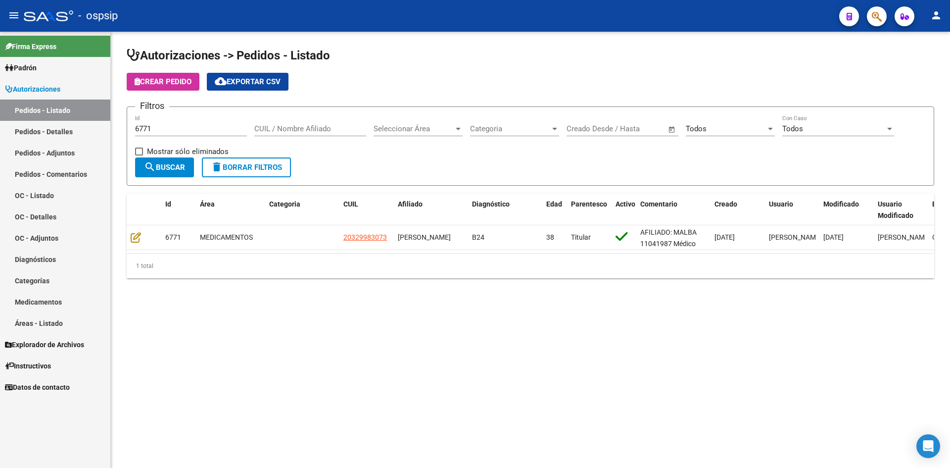
click at [195, 133] on div "6771 Id" at bounding box center [191, 125] width 112 height 21
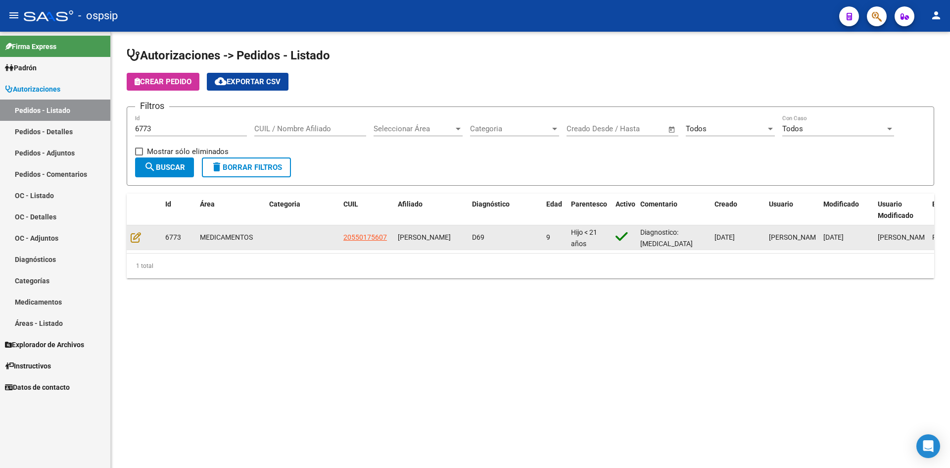
click at [130, 236] on datatable-body-cell at bounding box center [144, 237] width 35 height 24
click at [136, 237] on icon at bounding box center [136, 237] width 10 height 11
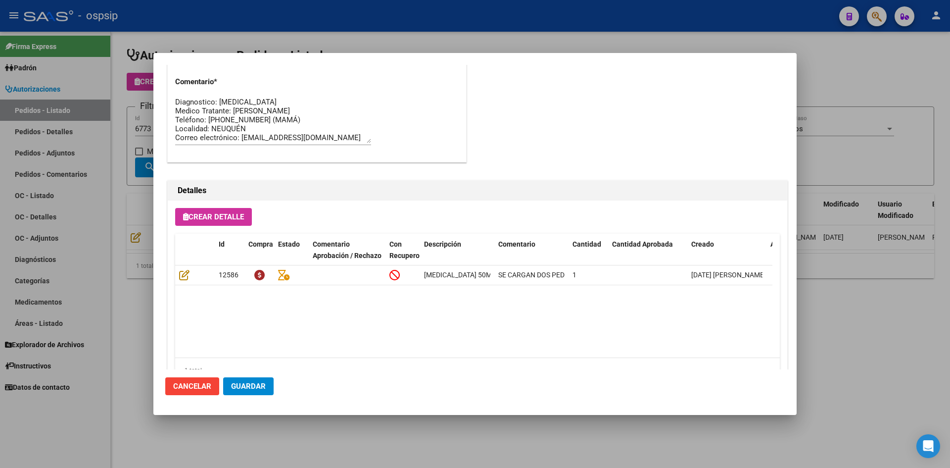
scroll to position [635, 0]
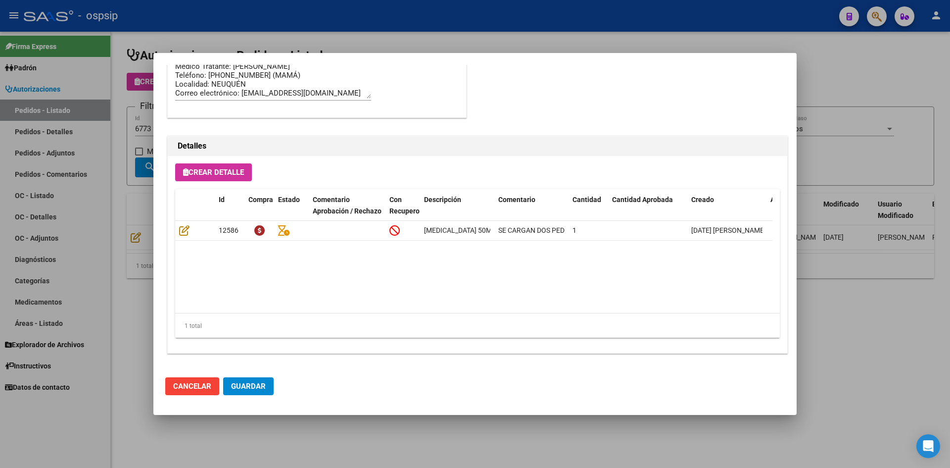
click at [384, 28] on div at bounding box center [475, 234] width 950 height 468
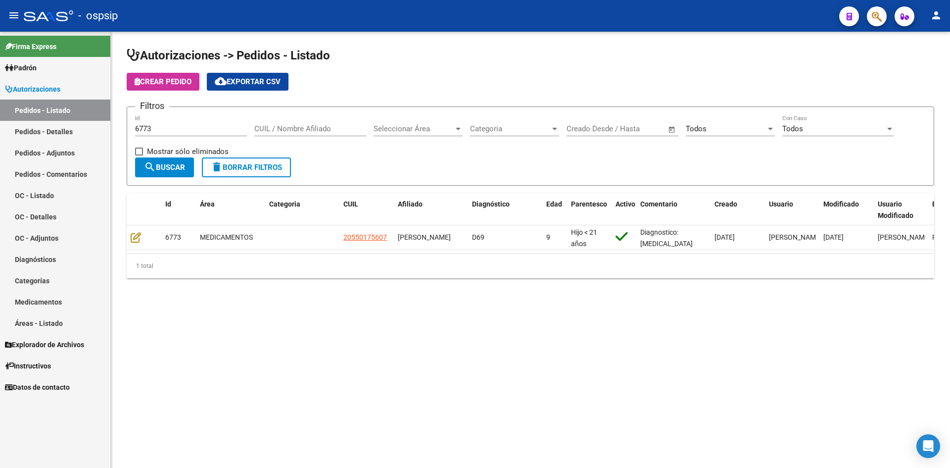
click at [171, 130] on input "6773" at bounding box center [191, 128] width 112 height 9
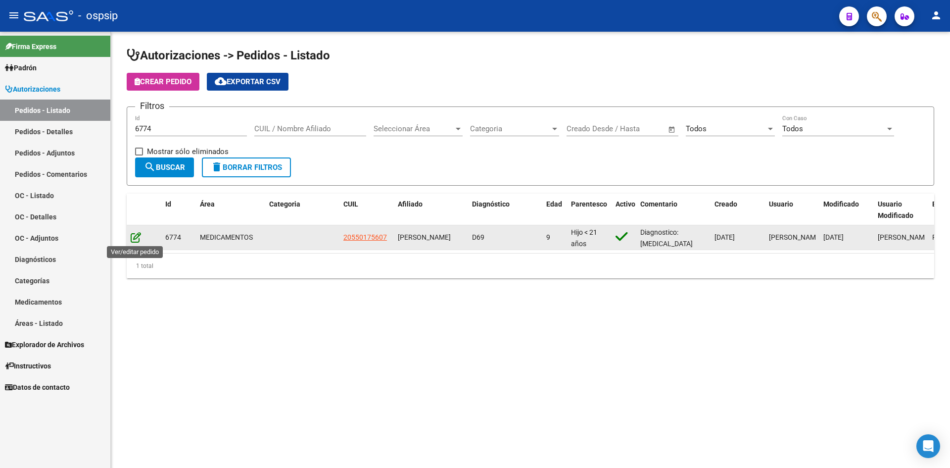
click at [138, 240] on icon at bounding box center [136, 237] width 10 height 11
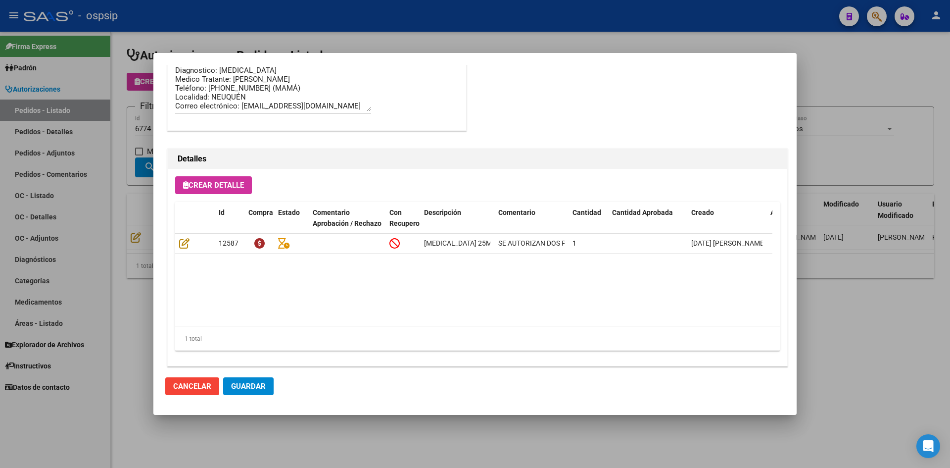
scroll to position [841, 0]
click at [426, 36] on div at bounding box center [475, 234] width 950 height 468
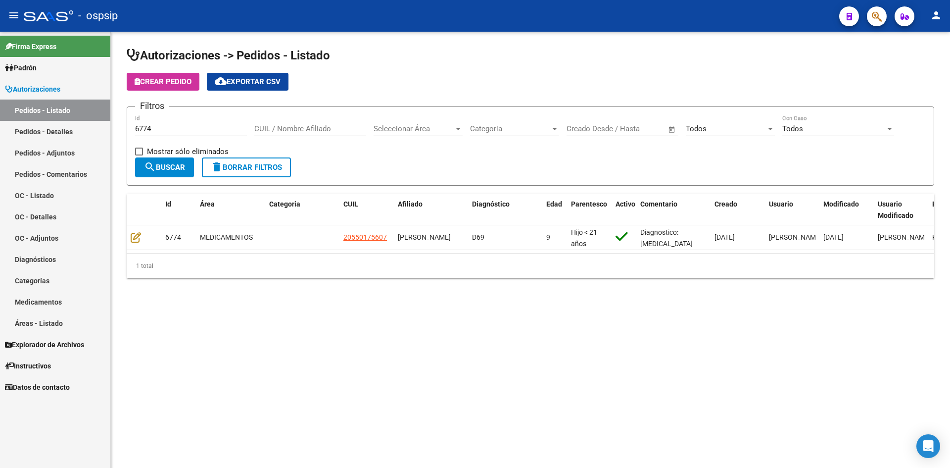
click at [176, 130] on input "6774" at bounding box center [191, 128] width 112 height 9
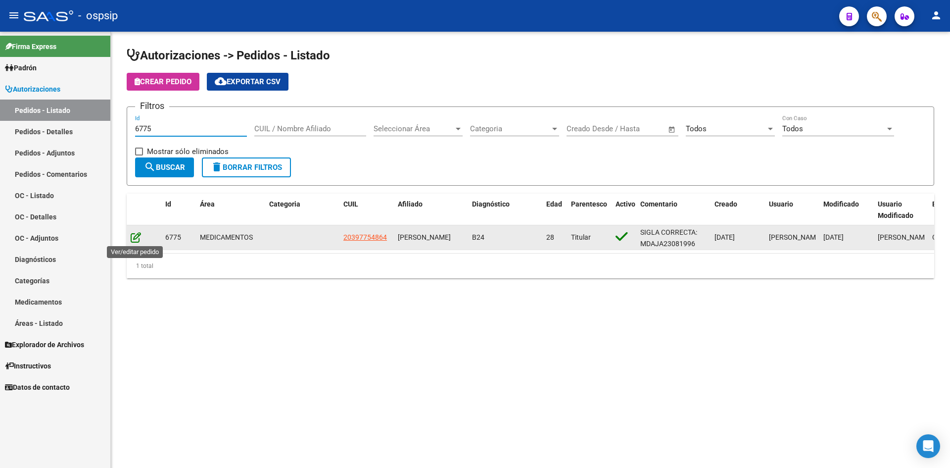
click at [134, 237] on icon at bounding box center [136, 237] width 10 height 11
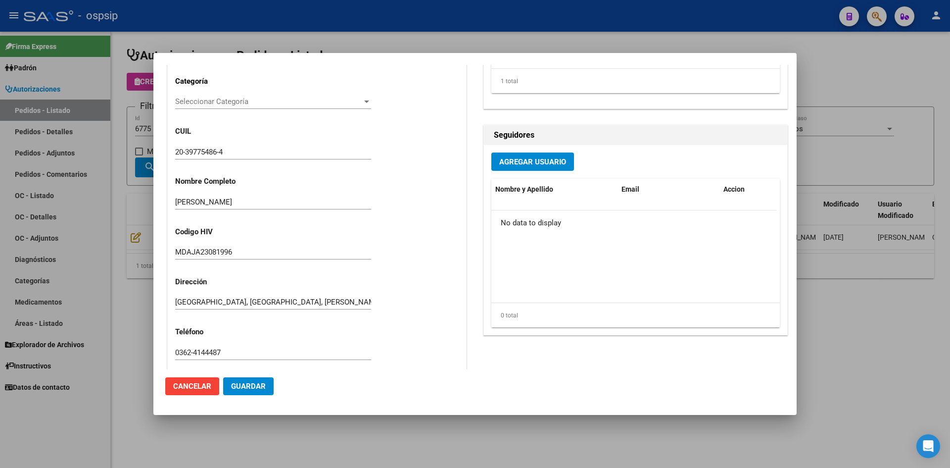
scroll to position [239, 0]
click at [351, 11] on div at bounding box center [475, 234] width 950 height 468
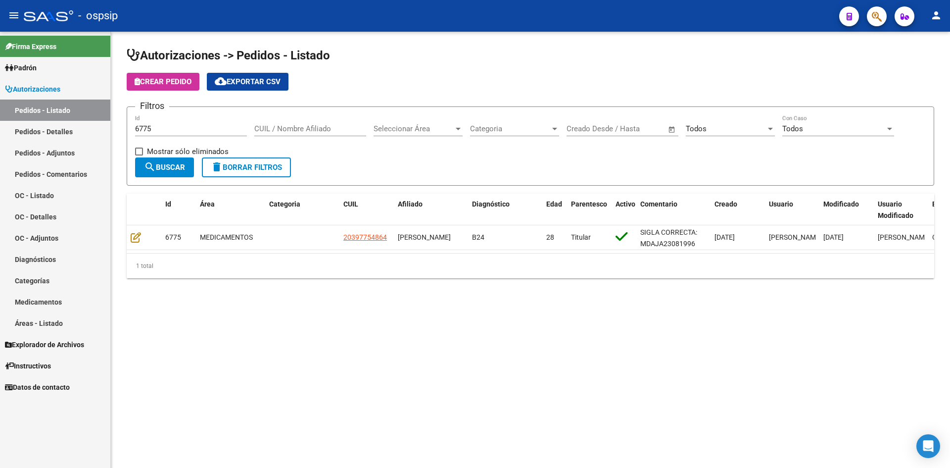
click at [192, 128] on input "6775" at bounding box center [191, 128] width 112 height 9
type input "6775"
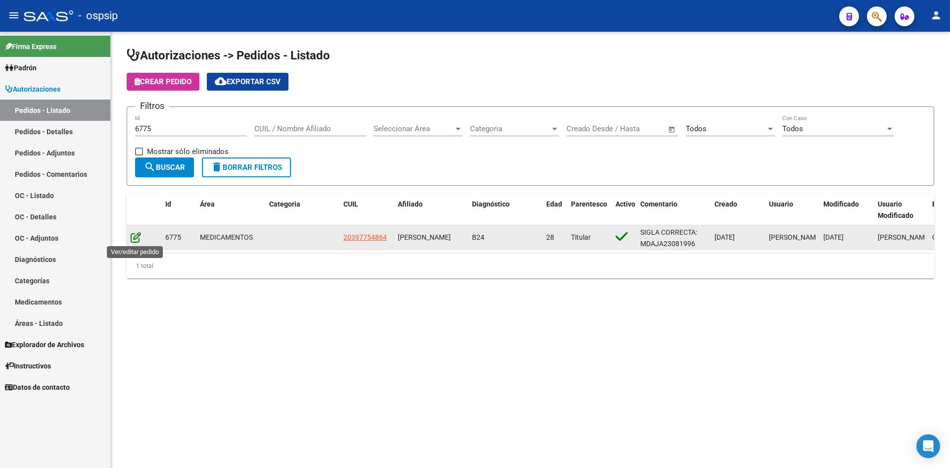
click at [137, 238] on icon at bounding box center [136, 237] width 10 height 11
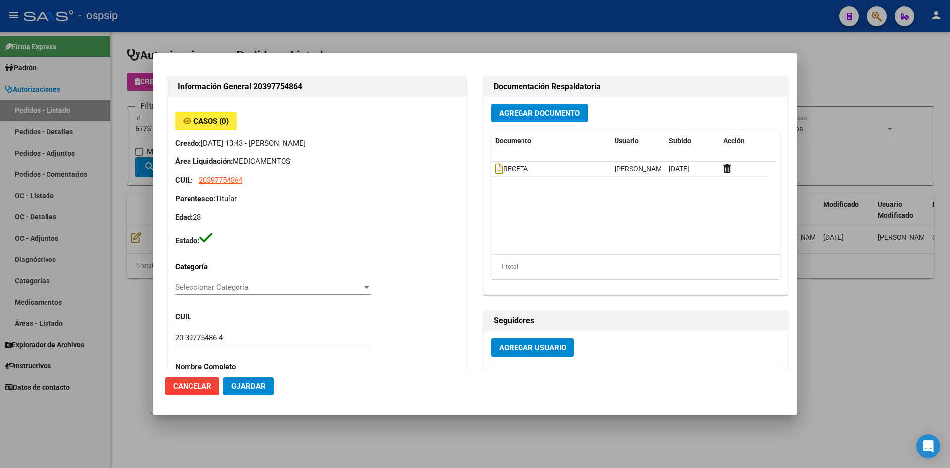
scroll to position [0, 0]
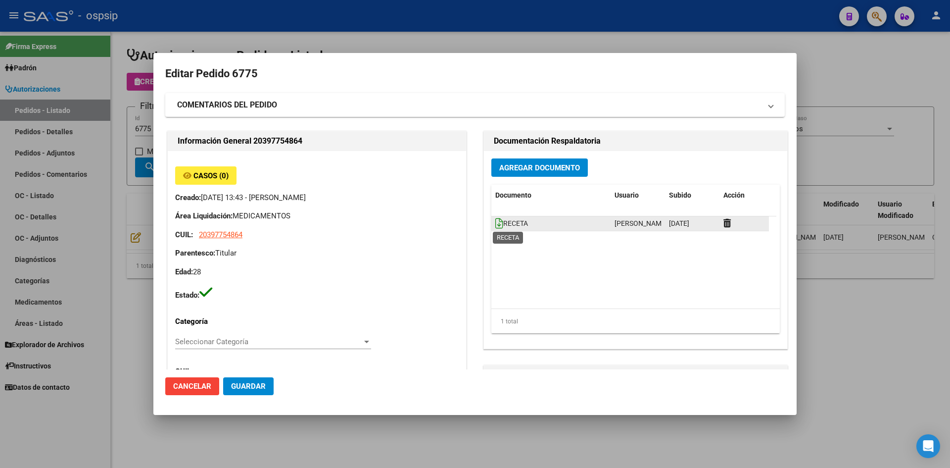
click at [495, 223] on icon at bounding box center [499, 223] width 8 height 11
click at [530, 171] on span "Agregar Documento" at bounding box center [539, 167] width 81 height 9
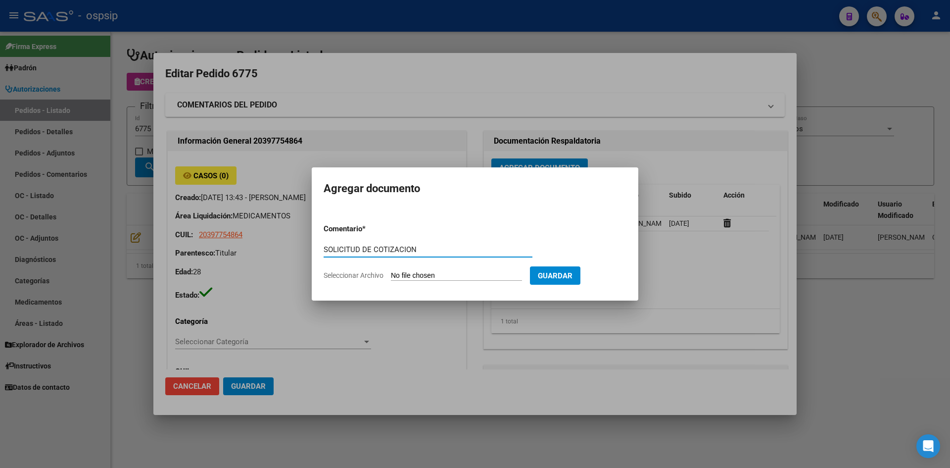
type input "SOLICITUD DE COTIZACION"
click at [391, 271] on input "Seleccionar Archivo" at bounding box center [456, 275] width 131 height 9
type input "C:\fakepath\SOLICITUD DE COTIZACION N°6775.pdf"
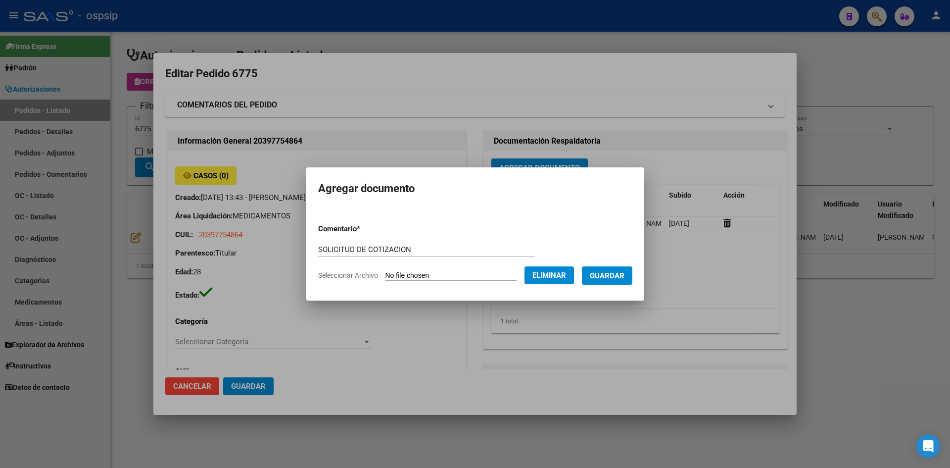
click at [621, 274] on span "Guardar" at bounding box center [607, 275] width 35 height 9
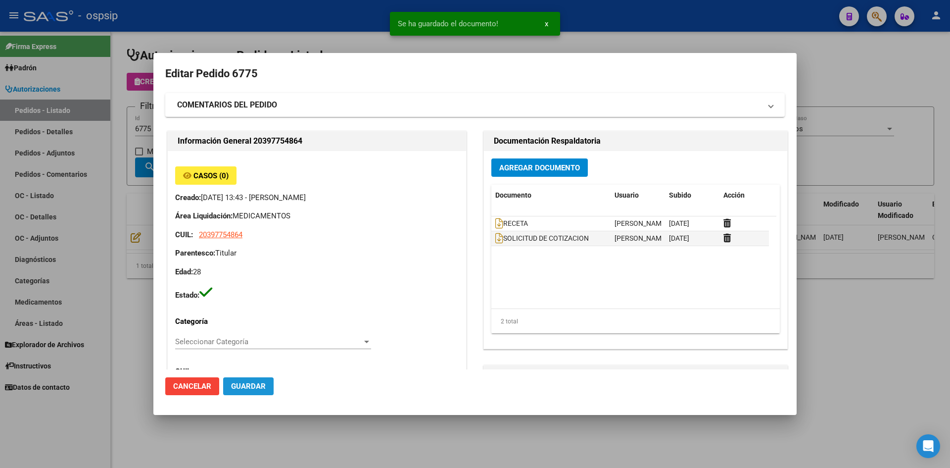
click at [253, 379] on button "Guardar" at bounding box center [248, 386] width 50 height 18
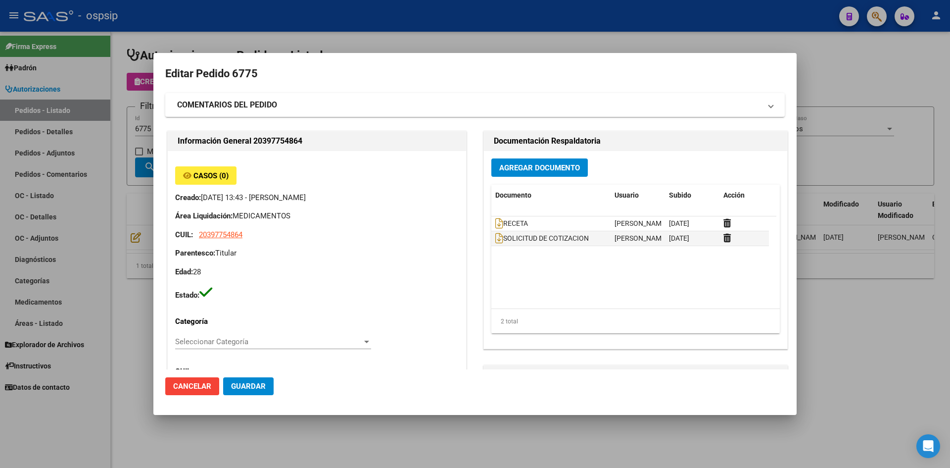
click at [456, 38] on div at bounding box center [475, 234] width 950 height 468
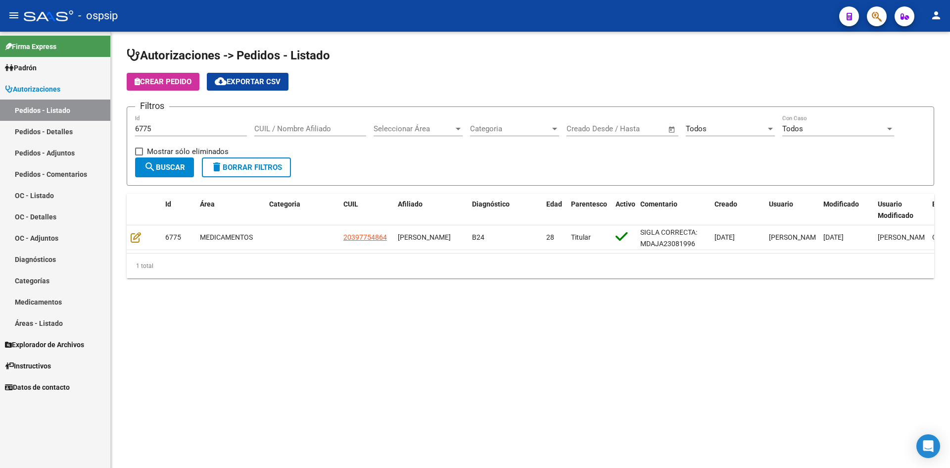
click at [195, 131] on input "6775" at bounding box center [191, 128] width 112 height 9
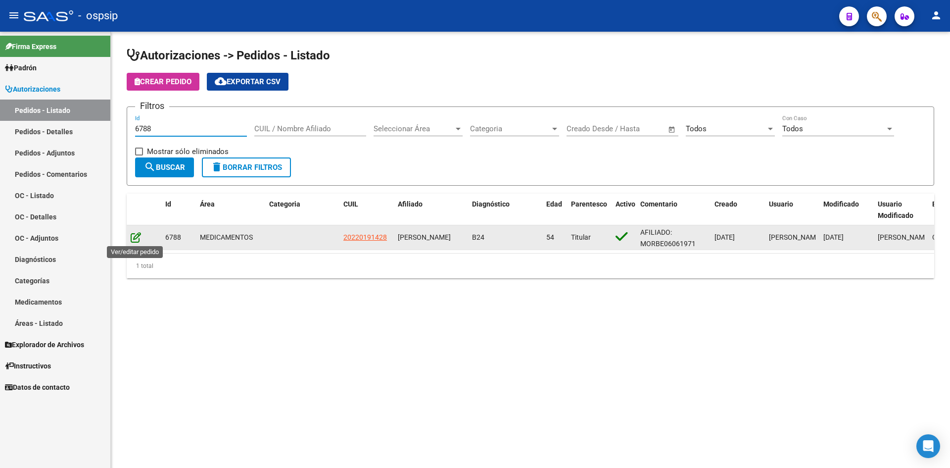
type input "6788"
click at [139, 238] on icon at bounding box center [136, 237] width 10 height 11
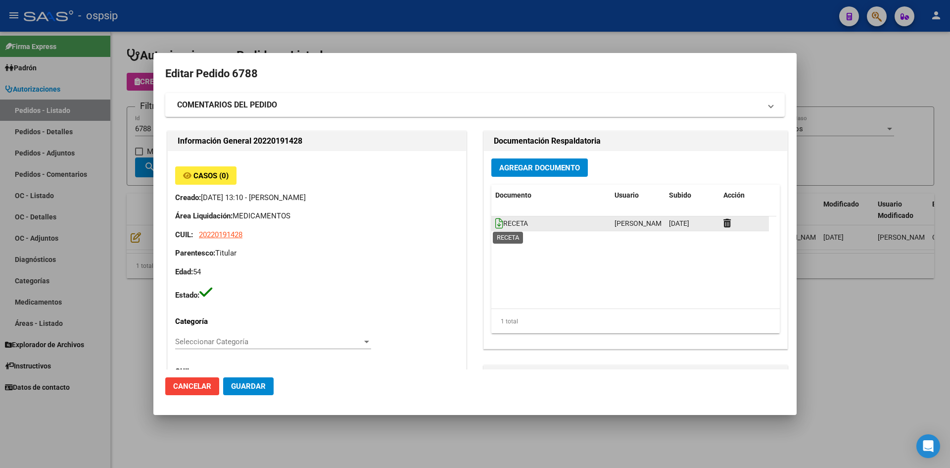
click at [498, 225] on icon at bounding box center [499, 223] width 8 height 11
click at [499, 164] on span "Agregar Documento" at bounding box center [539, 167] width 81 height 9
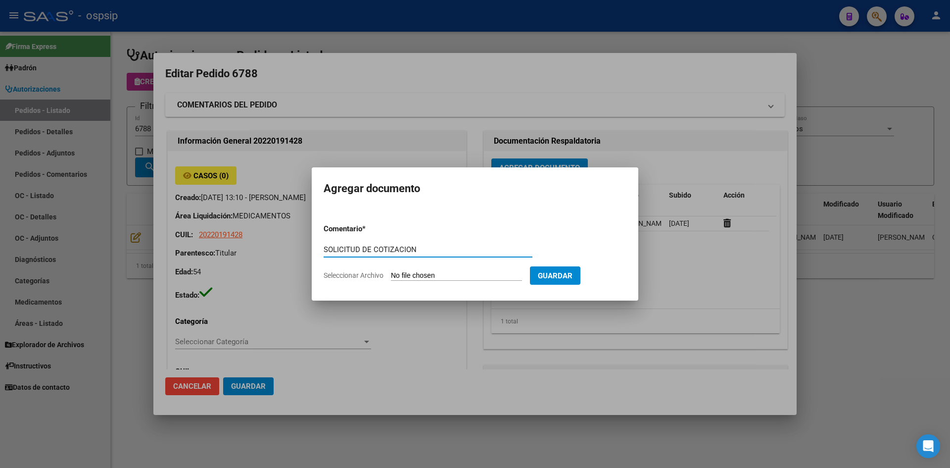
type input "SOLICITUD DE COTIZACION"
click at [391, 271] on input "Seleccionar Archivo" at bounding box center [456, 275] width 131 height 9
type input "C:\fakepath\SOLICITUD DE COTIZACION N°6788.pdf"
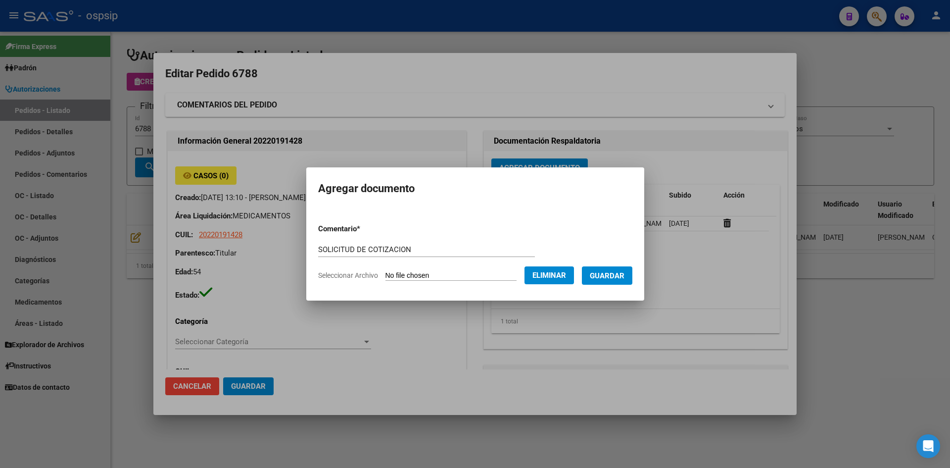
click at [609, 275] on span "Guardar" at bounding box center [607, 275] width 35 height 9
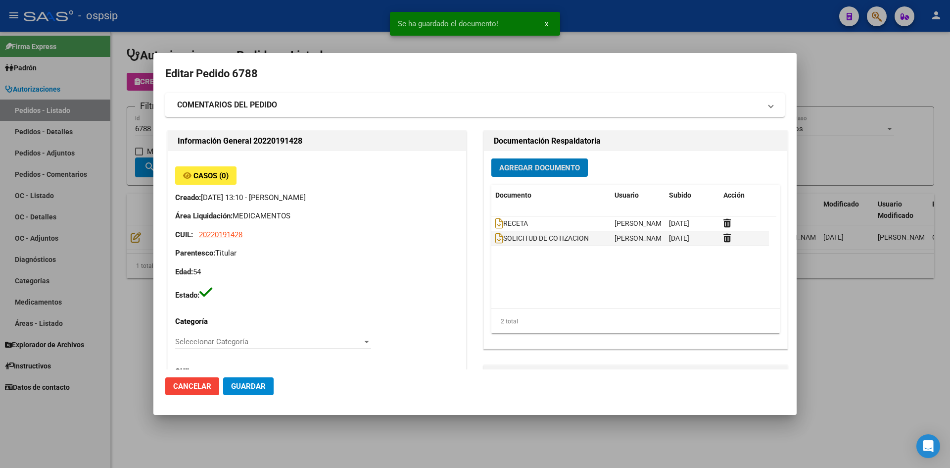
drag, startPoint x: 252, startPoint y: 382, endPoint x: 264, endPoint y: 389, distance: 13.1
click at [252, 382] on span "Guardar" at bounding box center [248, 386] width 35 height 9
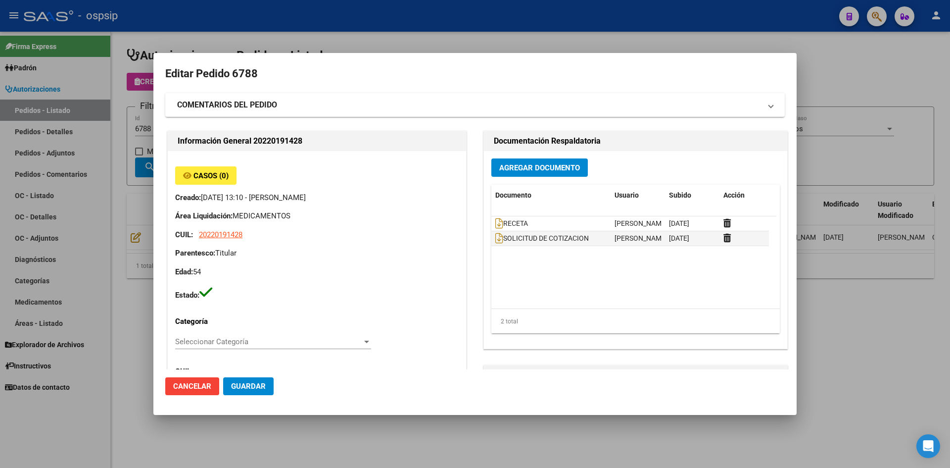
drag, startPoint x: 372, startPoint y: 15, endPoint x: 343, endPoint y: 1, distance: 32.3
click at [370, 12] on div at bounding box center [475, 234] width 950 height 468
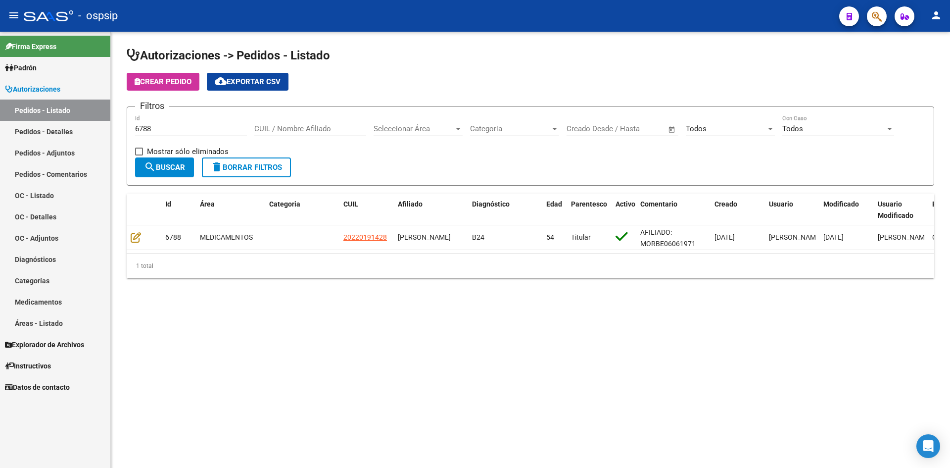
click at [221, 122] on div "6788 Id" at bounding box center [191, 125] width 112 height 21
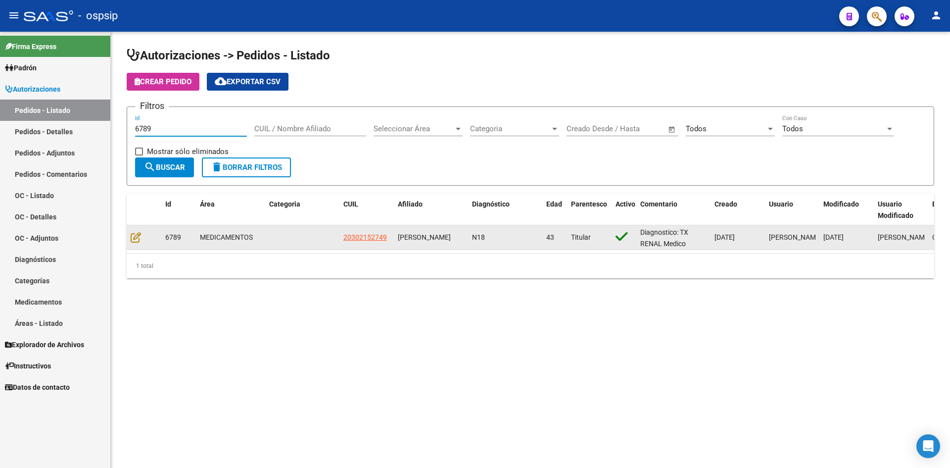
type input "6789"
click at [130, 240] on datatable-body-cell at bounding box center [144, 237] width 35 height 24
click at [135, 240] on icon at bounding box center [136, 237] width 10 height 11
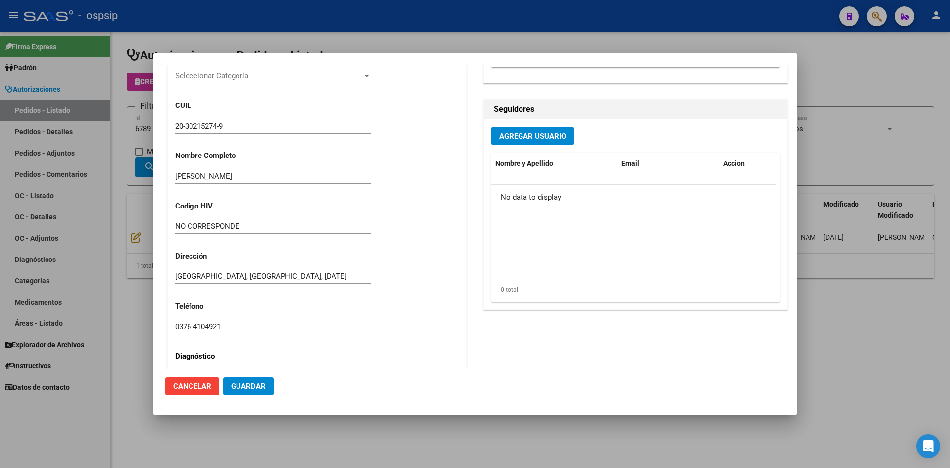
scroll to position [297, 0]
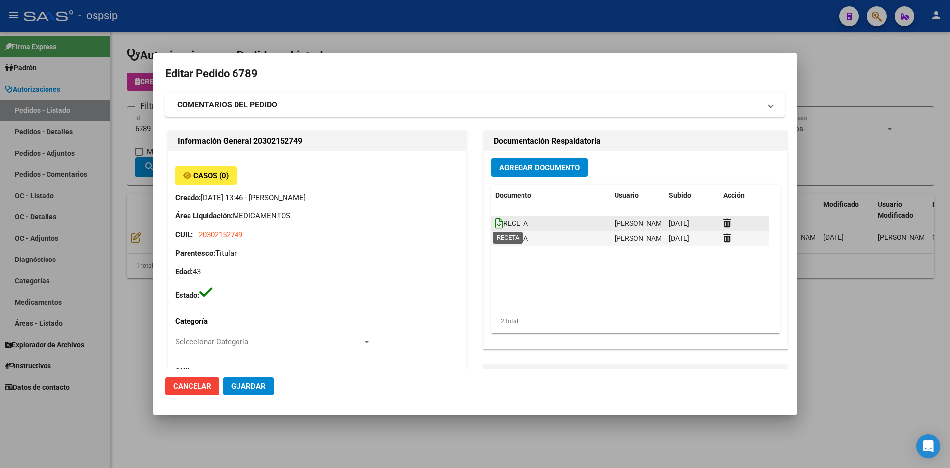
click at [495, 224] on icon at bounding box center [499, 223] width 8 height 11
click at [495, 237] on icon at bounding box center [499, 238] width 8 height 11
click at [534, 166] on span "Agregar Documento" at bounding box center [539, 167] width 81 height 9
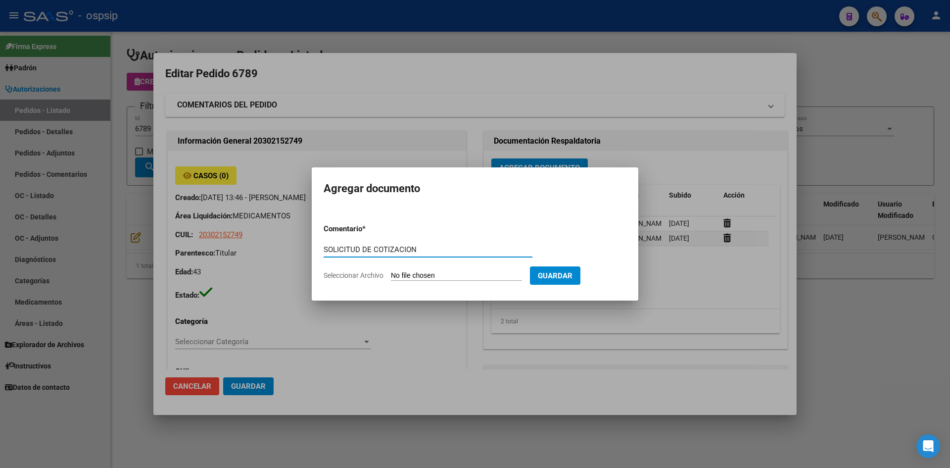
type input "SOLICITUD DE COTIZACION"
click at [391, 271] on input "Seleccionar Archivo" at bounding box center [456, 275] width 131 height 9
type input "C:\fakepath\SOLICITUD DE COTIZACION N°6789.pdf"
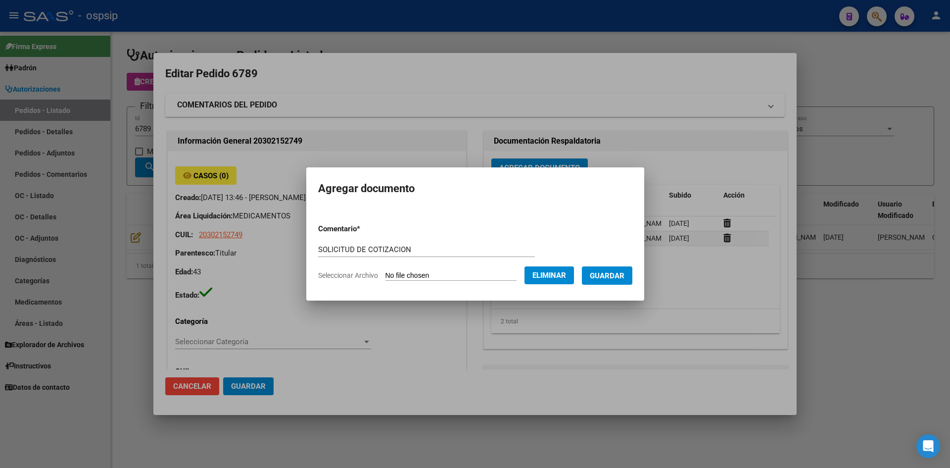
click at [612, 271] on span "Guardar" at bounding box center [607, 275] width 35 height 9
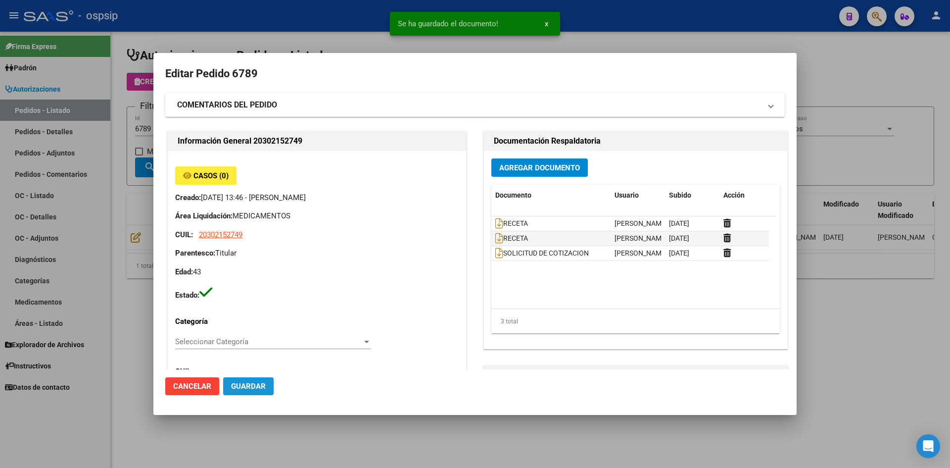
click at [246, 382] on span "Guardar" at bounding box center [248, 386] width 35 height 9
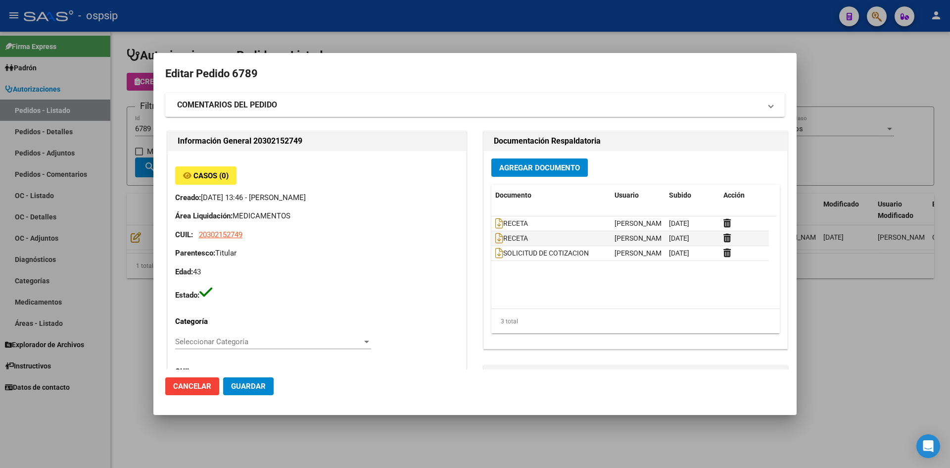
click at [485, 26] on div at bounding box center [475, 234] width 950 height 468
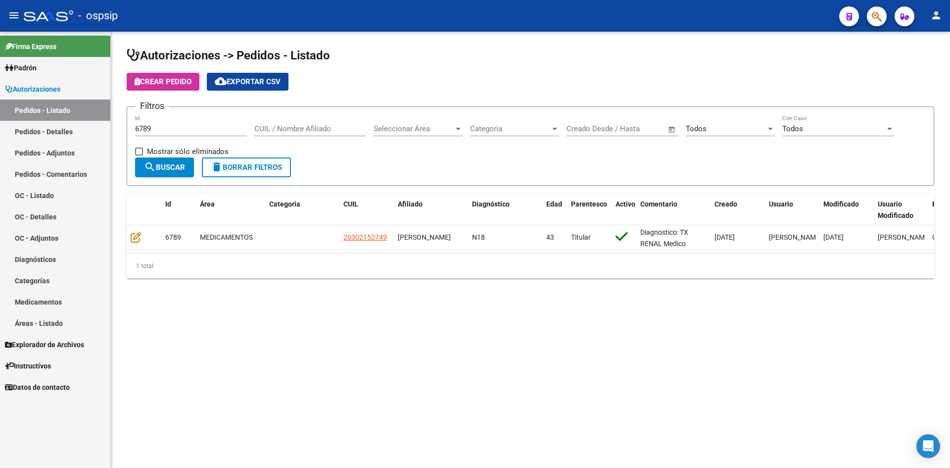
click at [197, 128] on input "6789" at bounding box center [191, 128] width 112 height 9
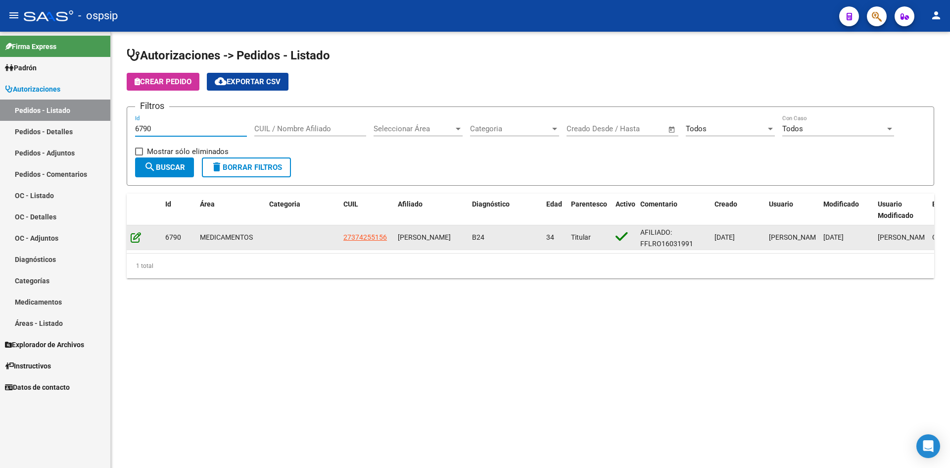
type input "6790"
click at [137, 235] on icon at bounding box center [136, 237] width 10 height 11
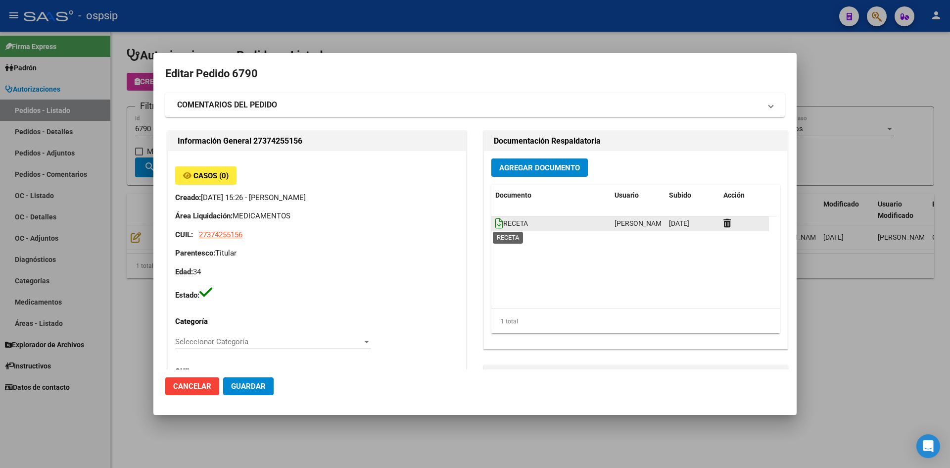
click at [495, 221] on icon at bounding box center [499, 223] width 8 height 11
click at [512, 170] on span "Agregar Documento" at bounding box center [539, 167] width 81 height 9
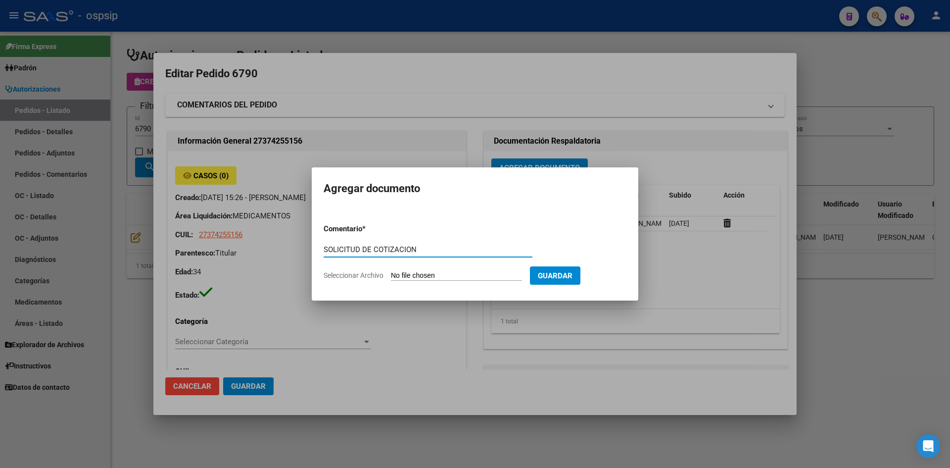
type input "SOLICITUD DE COTIZACION"
click at [391, 271] on input "Seleccionar Archivo" at bounding box center [456, 275] width 131 height 9
type input "C:\fakepath\SOLICITUD DE COTIZACION N°6790.pdf"
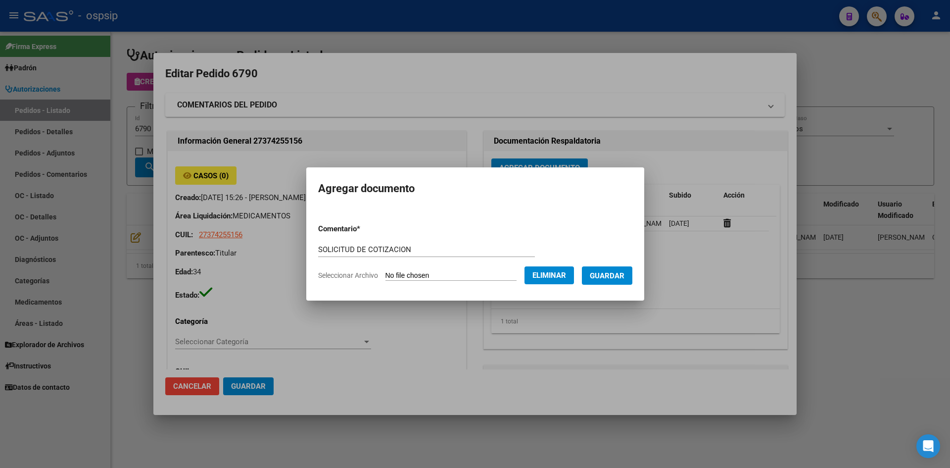
click at [621, 277] on span "Guardar" at bounding box center [607, 275] width 35 height 9
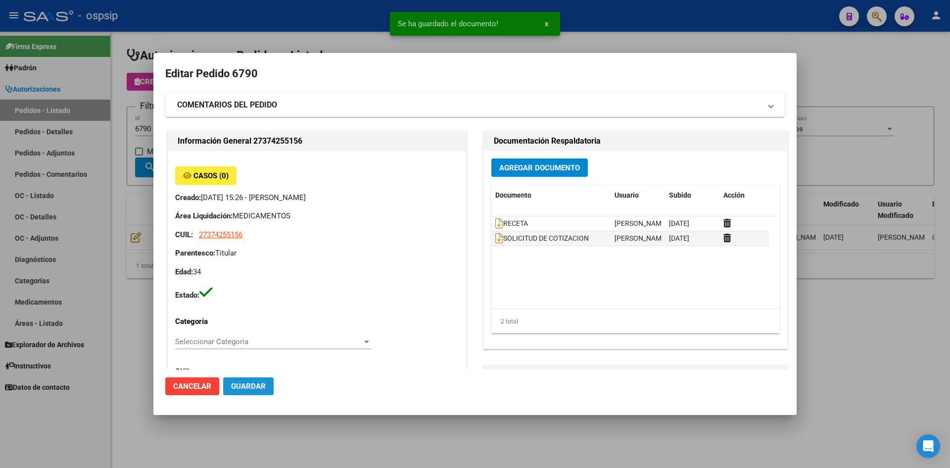
click at [251, 383] on span "Guardar" at bounding box center [248, 386] width 35 height 9
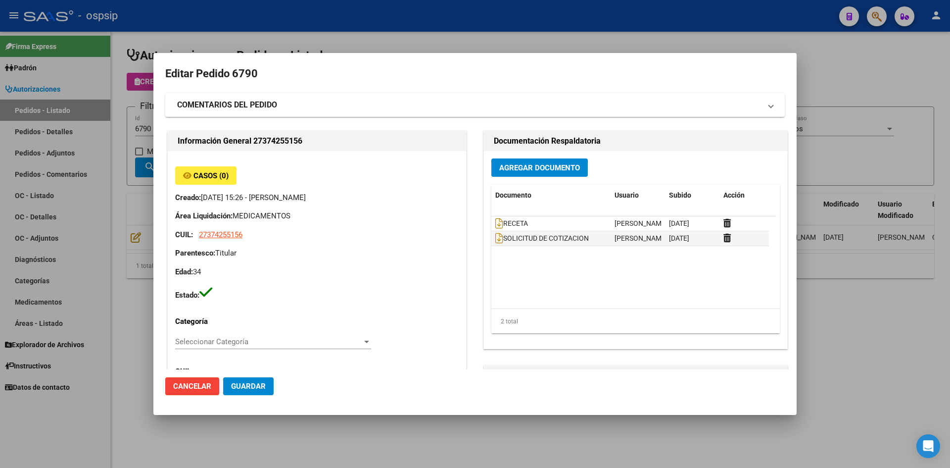
click at [490, 49] on div at bounding box center [475, 234] width 950 height 468
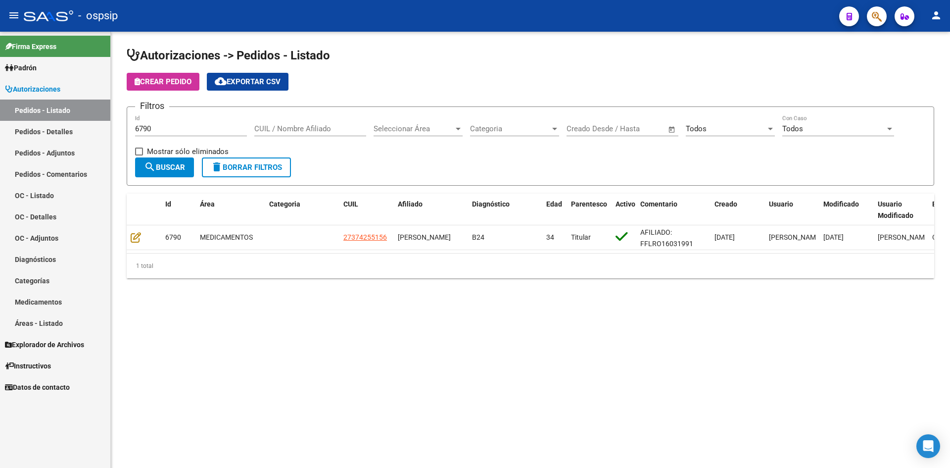
click at [170, 129] on input "6790" at bounding box center [191, 128] width 112 height 9
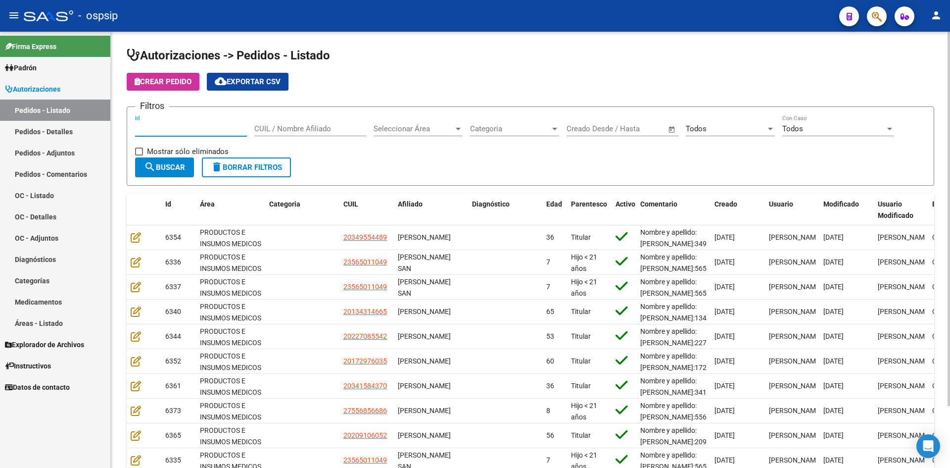
click at [201, 126] on input "Id" at bounding box center [191, 128] width 112 height 9
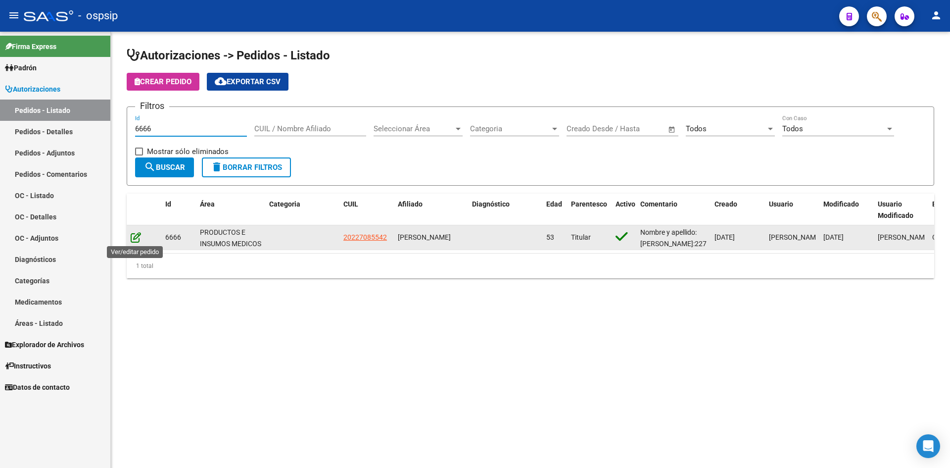
type input "6666"
click at [132, 232] on icon at bounding box center [136, 237] width 10 height 11
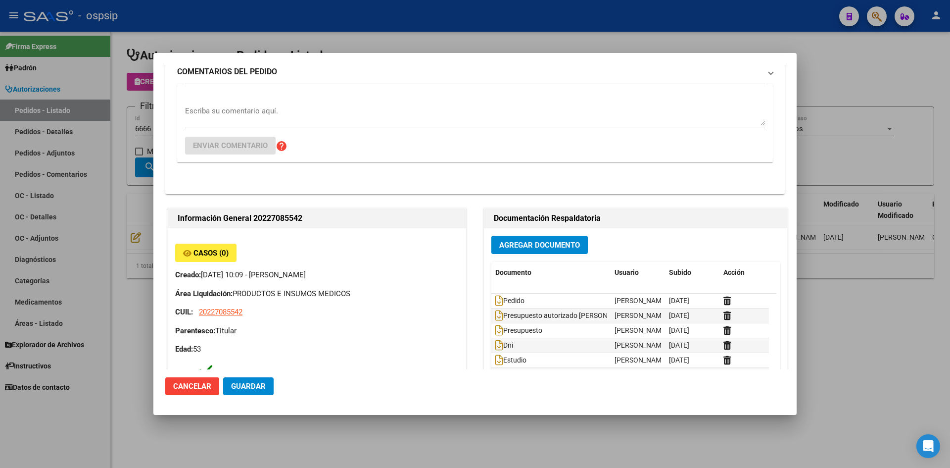
scroll to position [49, 0]
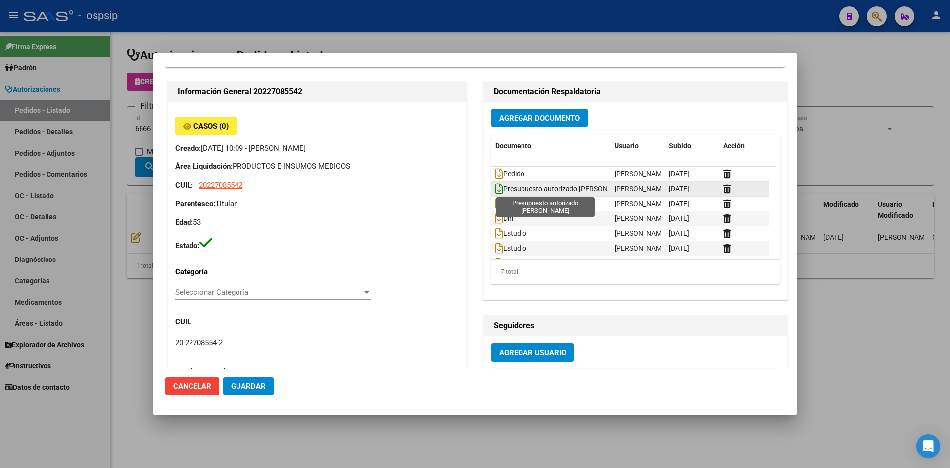
click at [495, 192] on icon at bounding box center [499, 188] width 8 height 11
click at [495, 203] on icon at bounding box center [499, 203] width 8 height 11
drag, startPoint x: 515, startPoint y: 34, endPoint x: 331, endPoint y: 1, distance: 186.9
click at [509, 32] on div at bounding box center [475, 234] width 950 height 468
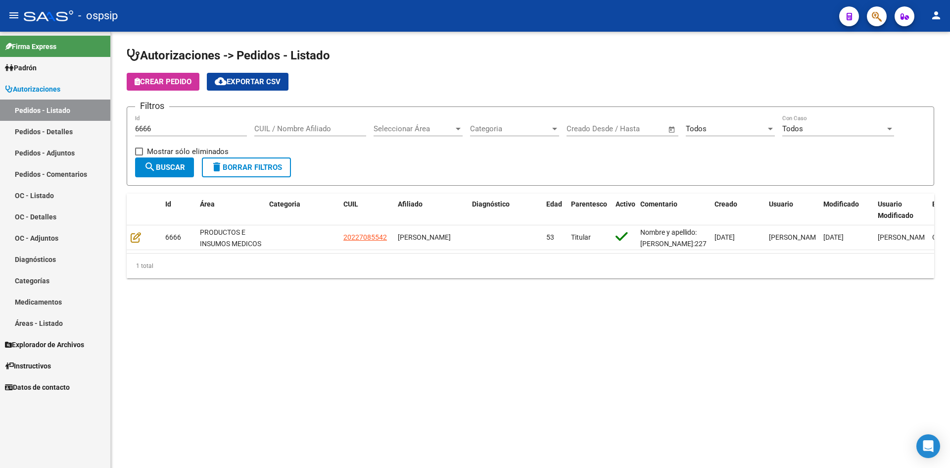
click at [177, 122] on div "6666 Id" at bounding box center [191, 125] width 112 height 21
click at [179, 129] on input "6666" at bounding box center [191, 128] width 112 height 9
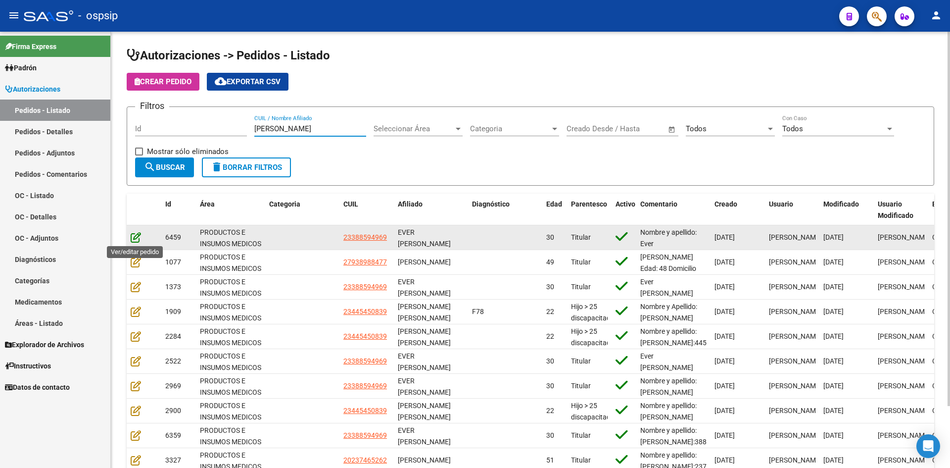
type input "avalos"
click at [133, 240] on icon at bounding box center [136, 237] width 10 height 11
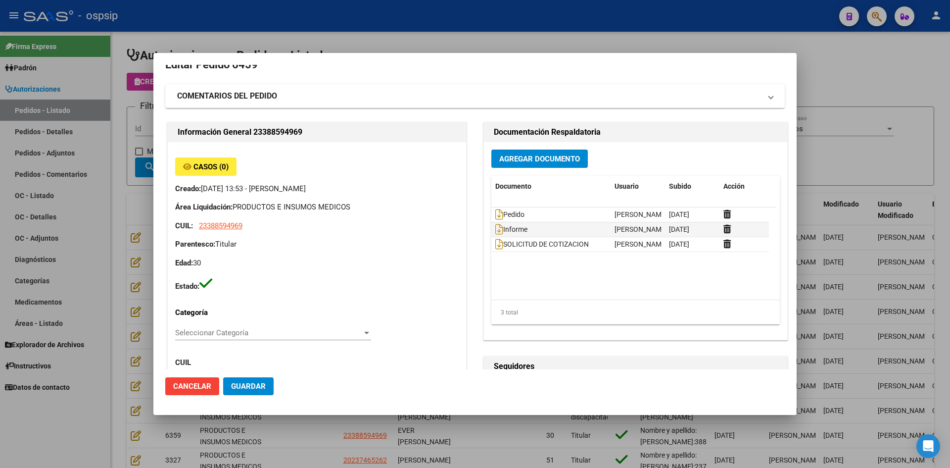
scroll to position [0, 0]
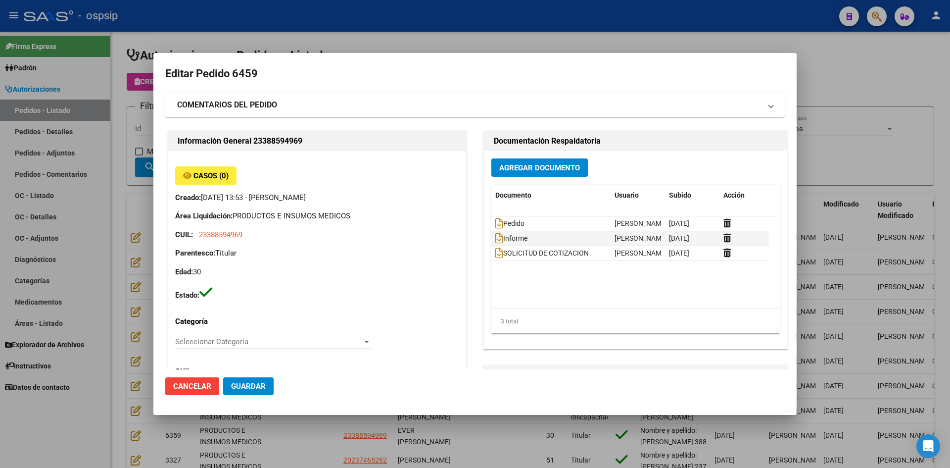
click at [332, 5] on div at bounding box center [475, 234] width 950 height 468
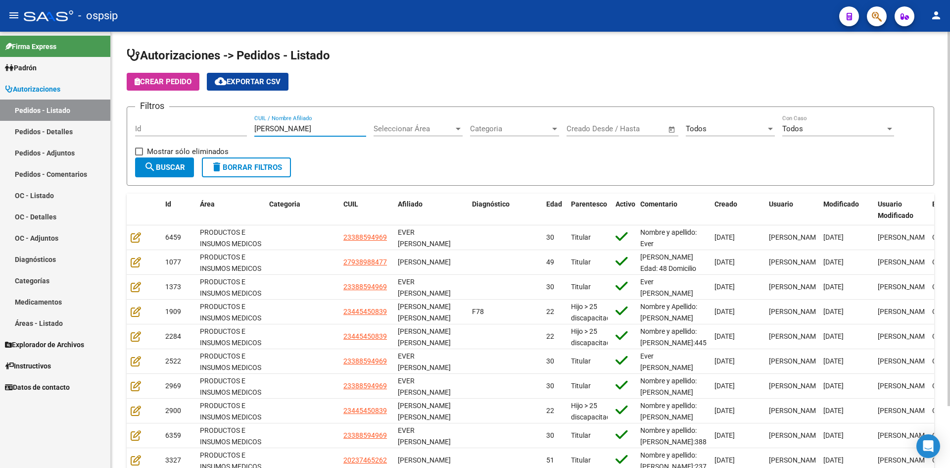
click at [272, 126] on input "avalos" at bounding box center [310, 128] width 112 height 9
click at [233, 130] on input "Id" at bounding box center [191, 128] width 112 height 9
type input "6666"
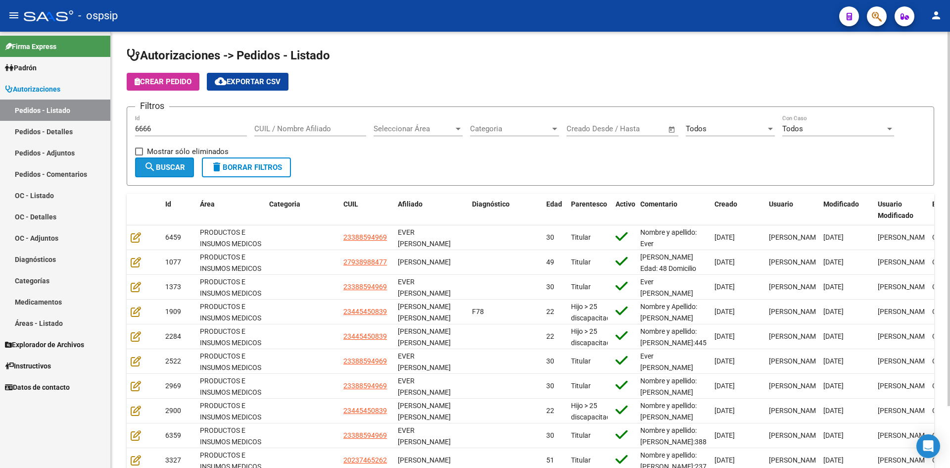
click at [152, 171] on mat-icon "search" at bounding box center [150, 167] width 12 height 12
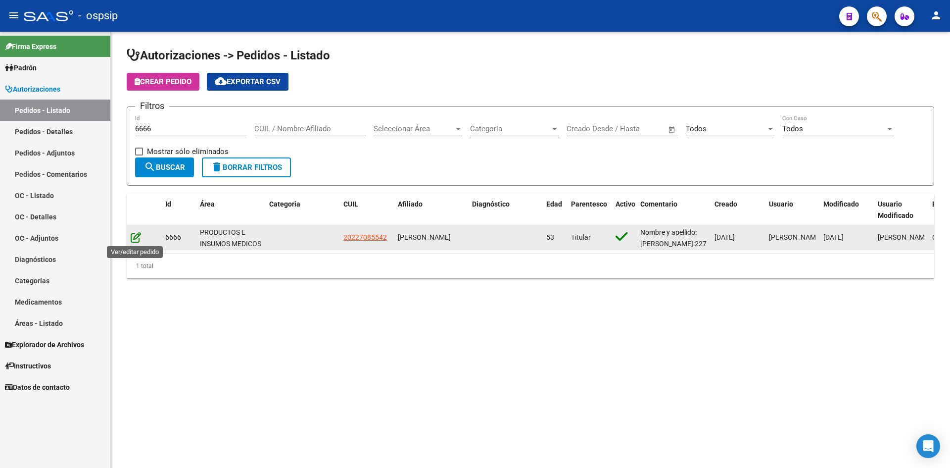
click at [137, 238] on icon at bounding box center [136, 237] width 10 height 11
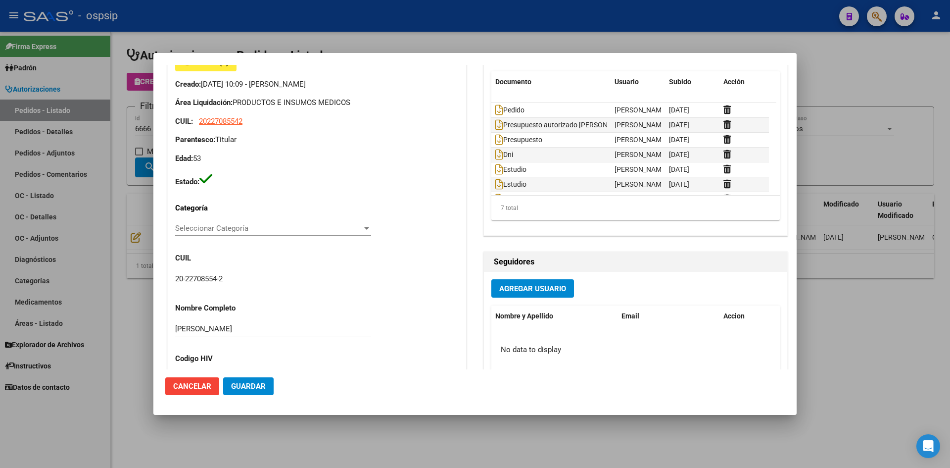
scroll to position [99, 0]
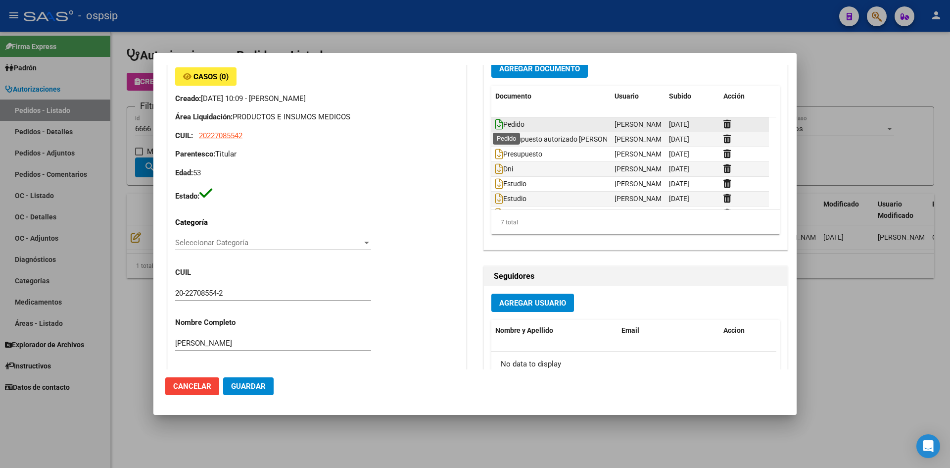
click at [495, 123] on icon at bounding box center [499, 124] width 8 height 11
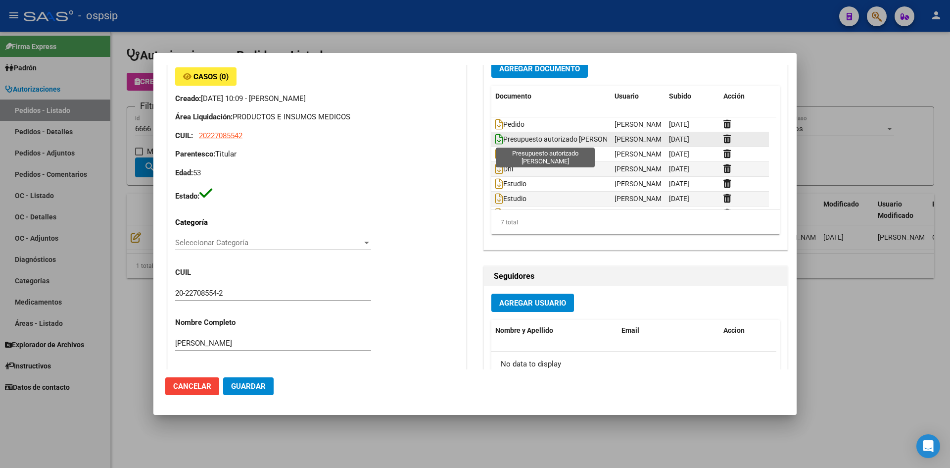
click at [495, 139] on icon at bounding box center [499, 139] width 8 height 11
click at [499, 152] on span "Presupuesto" at bounding box center [518, 154] width 47 height 8
click at [496, 151] on icon at bounding box center [499, 153] width 8 height 11
